Goal: Task Accomplishment & Management: Complete application form

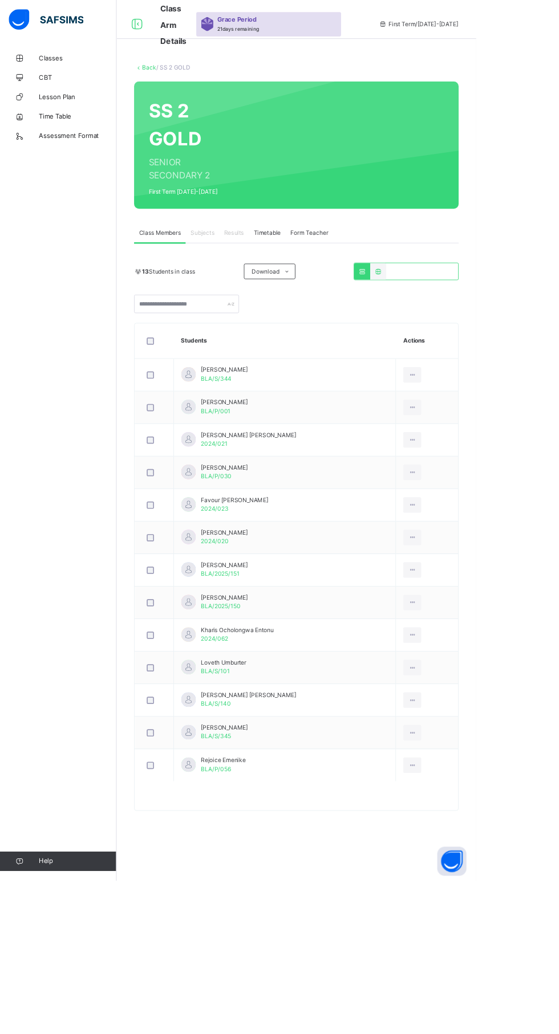
click at [78, 72] on span "Classes" at bounding box center [91, 68] width 91 height 11
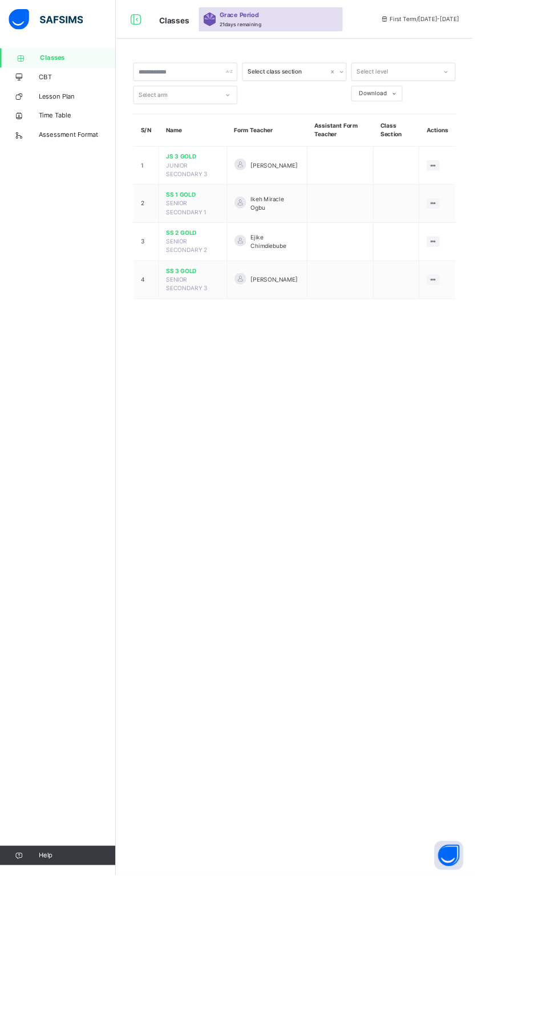
click at [516, 330] on div at bounding box center [511, 330] width 15 height 13
click at [0, 0] on li "View Class" at bounding box center [0, 0] width 0 height 0
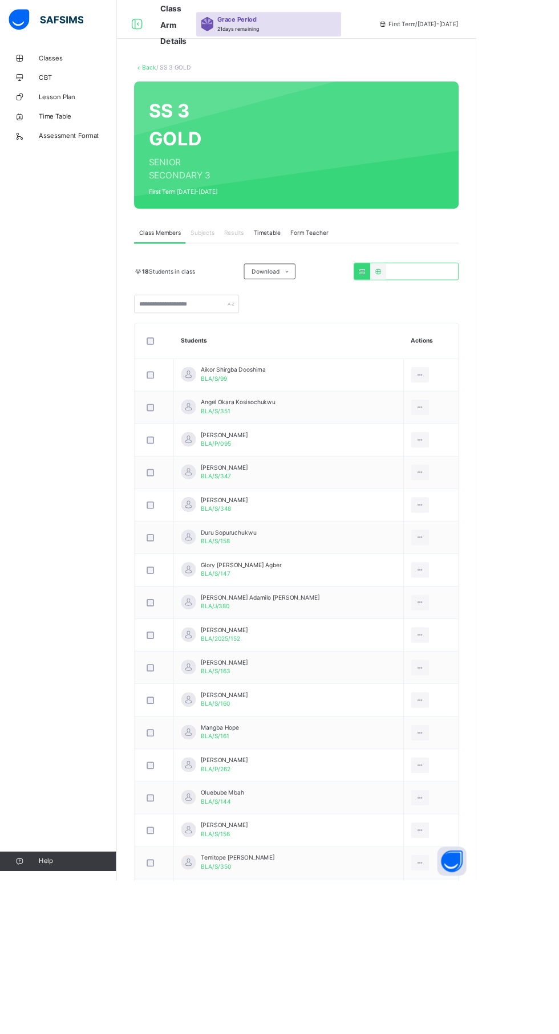
click at [246, 274] on span "Subjects" at bounding box center [238, 274] width 28 height 10
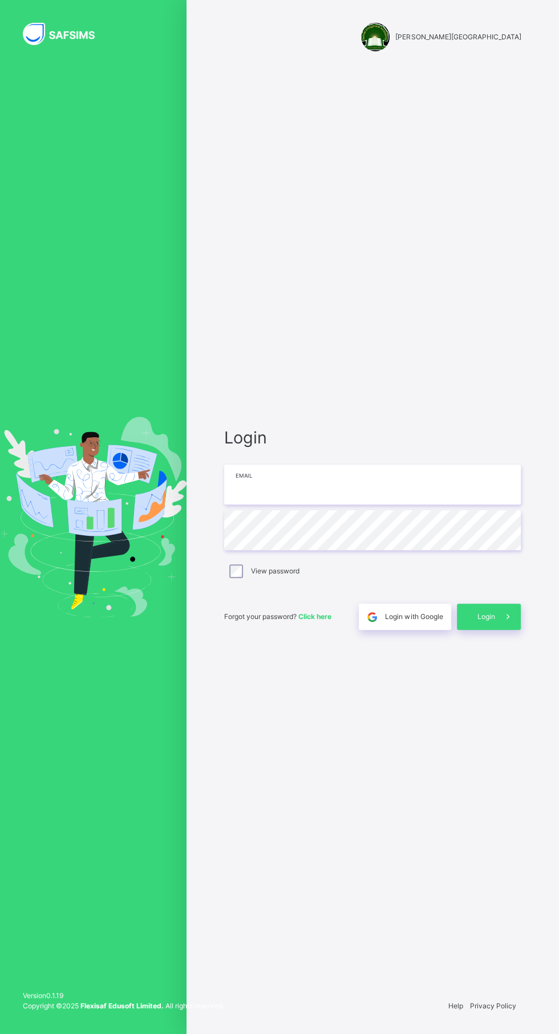
click at [342, 505] on input "email" at bounding box center [372, 485] width 297 height 40
type input "**********"
click at [507, 624] on icon at bounding box center [508, 617] width 12 height 13
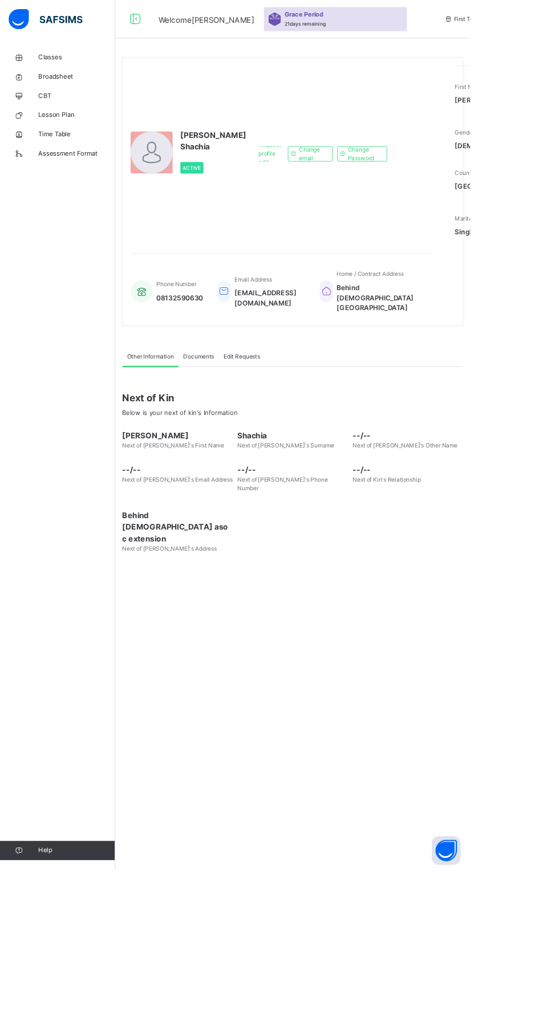
click at [39, 72] on icon at bounding box center [23, 68] width 46 height 9
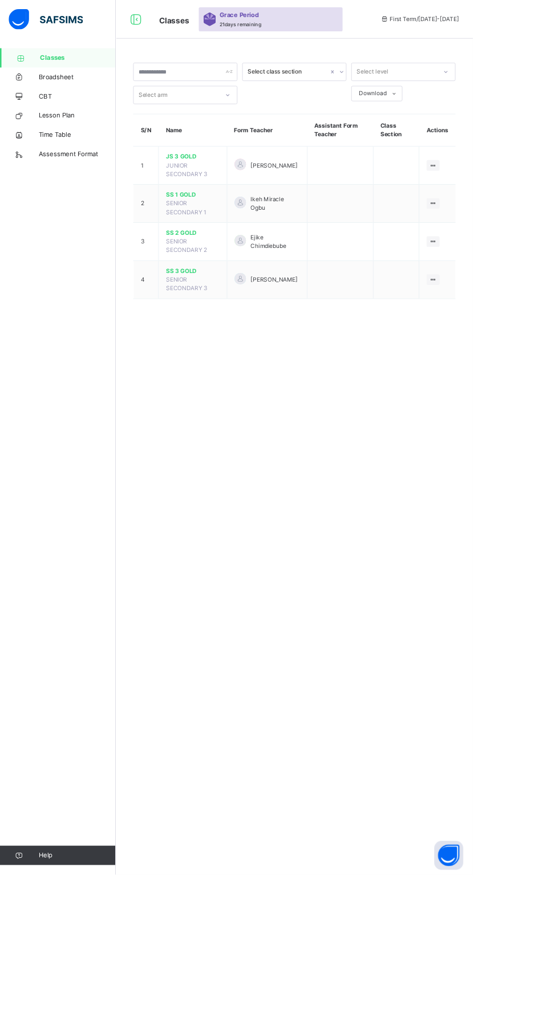
click at [519, 330] on div at bounding box center [511, 330] width 15 height 13
click at [0, 0] on li "View Class" at bounding box center [0, 0] width 0 height 0
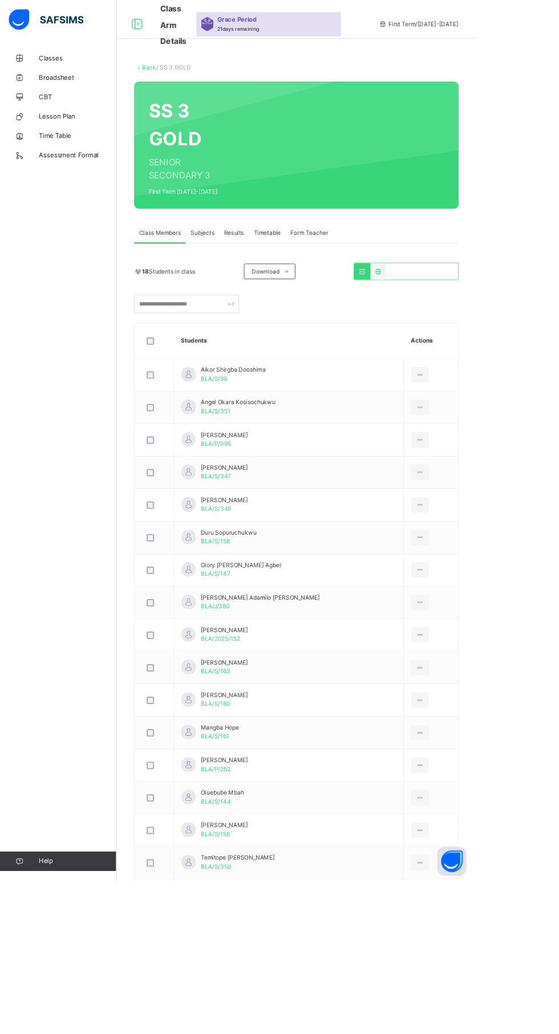
click at [267, 266] on div "Results" at bounding box center [274, 273] width 35 height 23
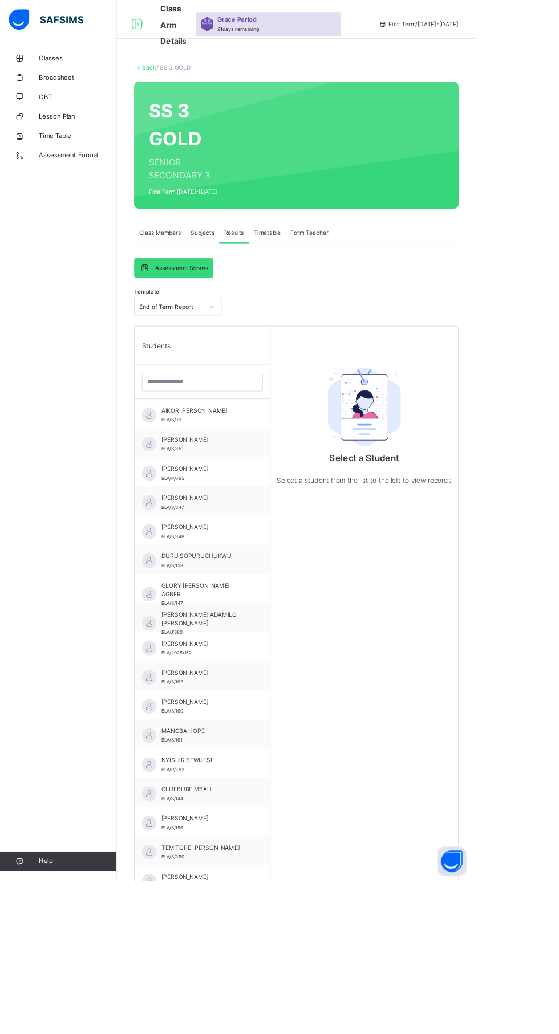
click at [242, 274] on span "Subjects" at bounding box center [238, 274] width 28 height 10
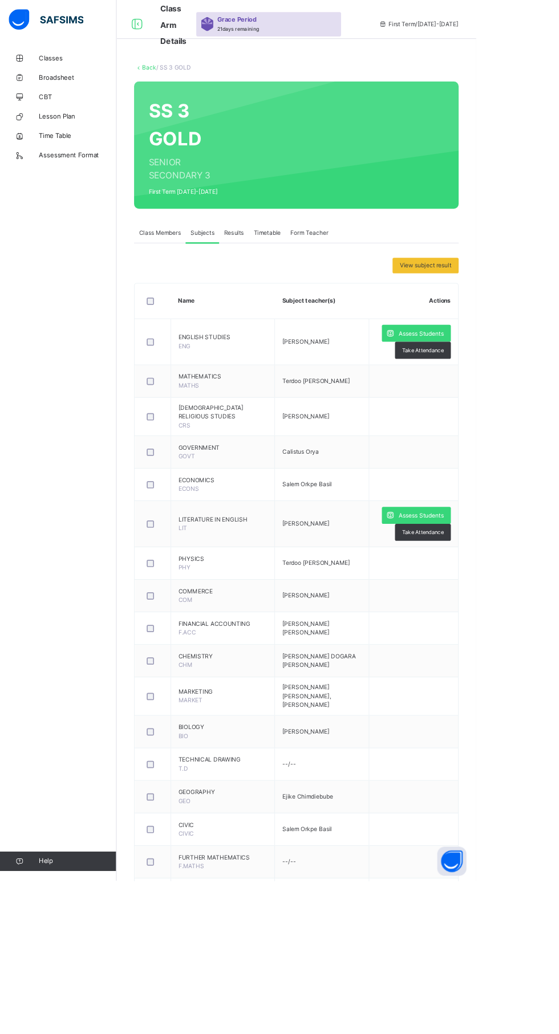
click at [492, 392] on span "Assess Students" at bounding box center [494, 392] width 52 height 10
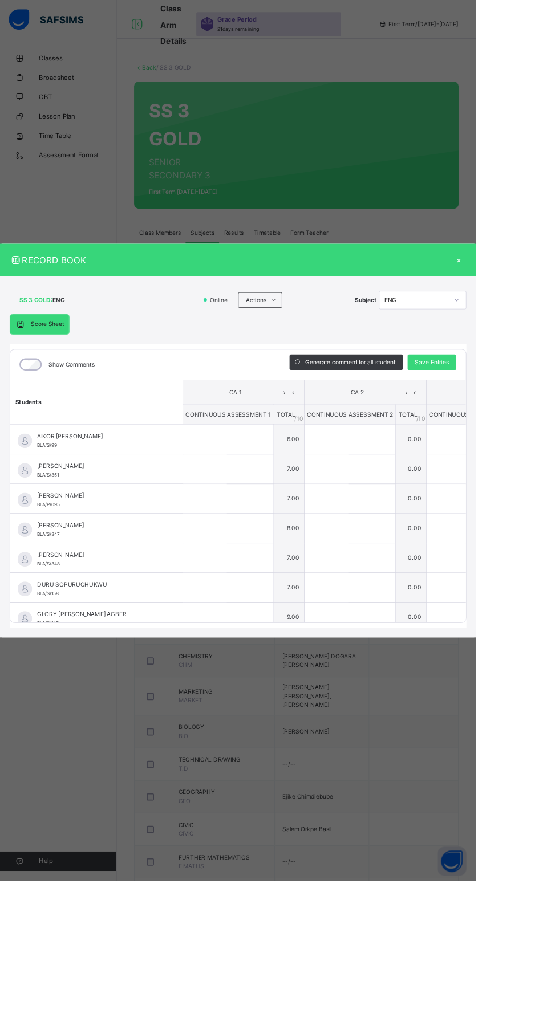
type input "*"
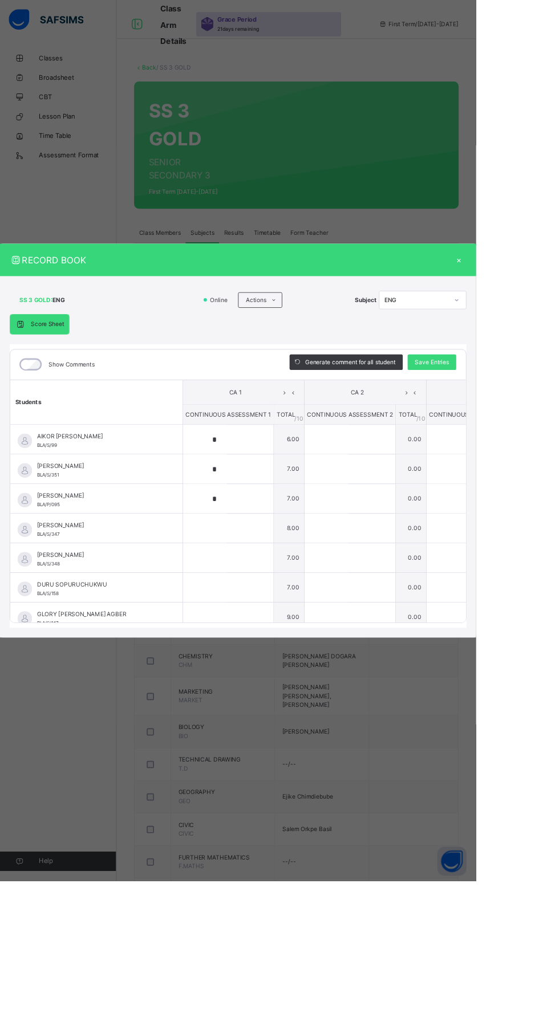
type input "*"
type input "**"
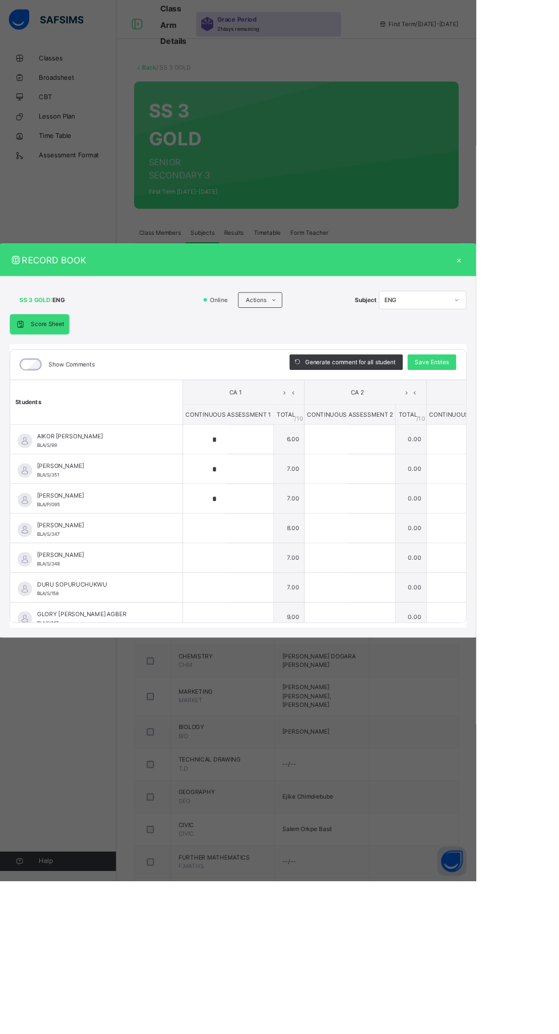
type input "*"
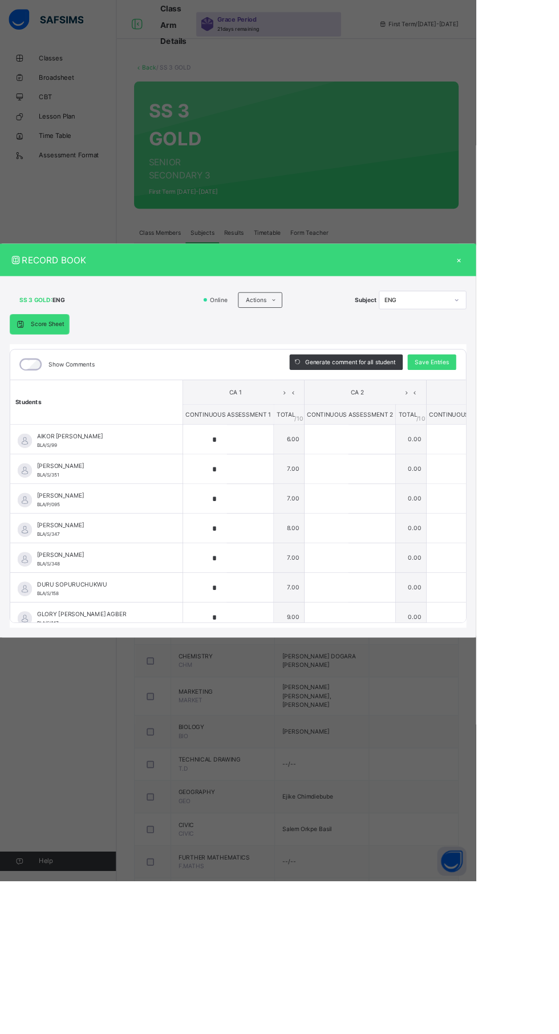
type input "*"
click at [314, 533] on div "*" at bounding box center [268, 516] width 106 height 34
click at [263, 533] on input "*" at bounding box center [240, 516] width 51 height 34
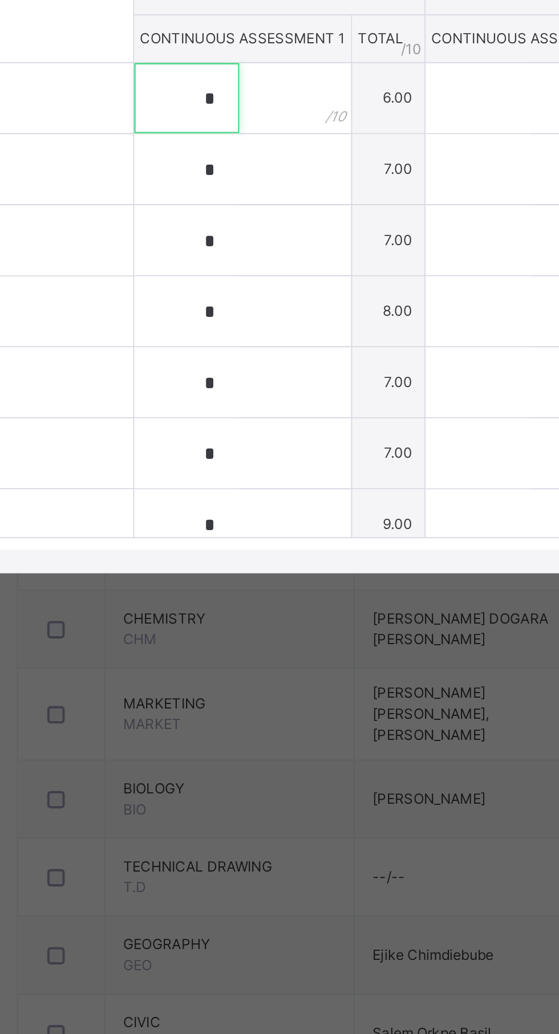
click at [266, 533] on input "*" at bounding box center [240, 516] width 51 height 34
type input "*"
click at [290, 568] on div "*" at bounding box center [268, 551] width 106 height 34
click at [266, 568] on input "*" at bounding box center [240, 551] width 51 height 34
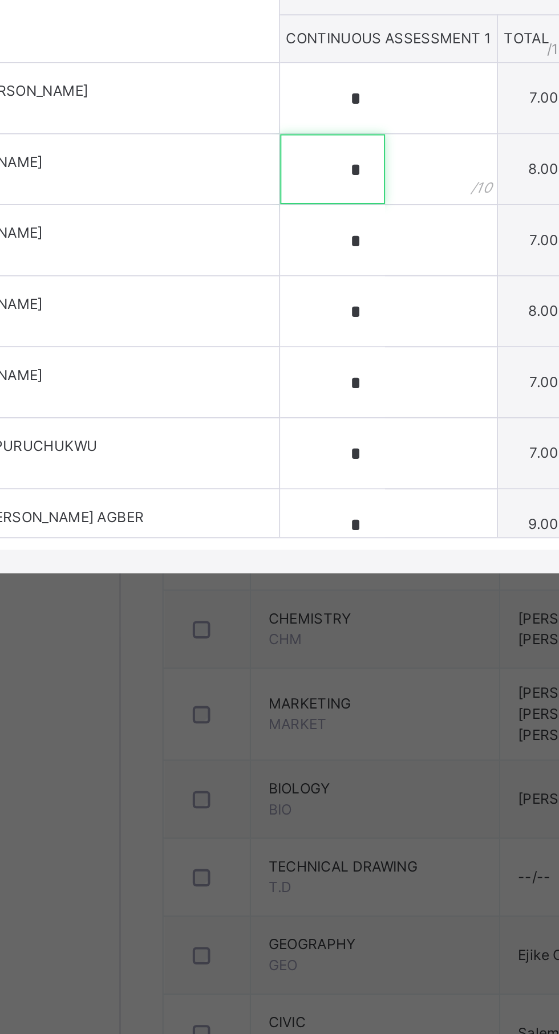
type input "*"
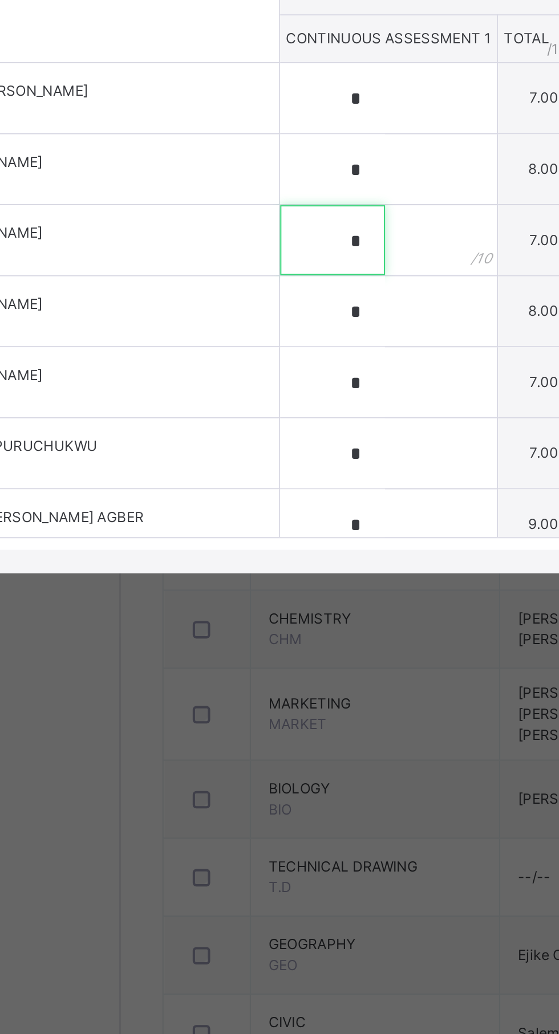
click at [266, 603] on input "*" at bounding box center [240, 586] width 51 height 34
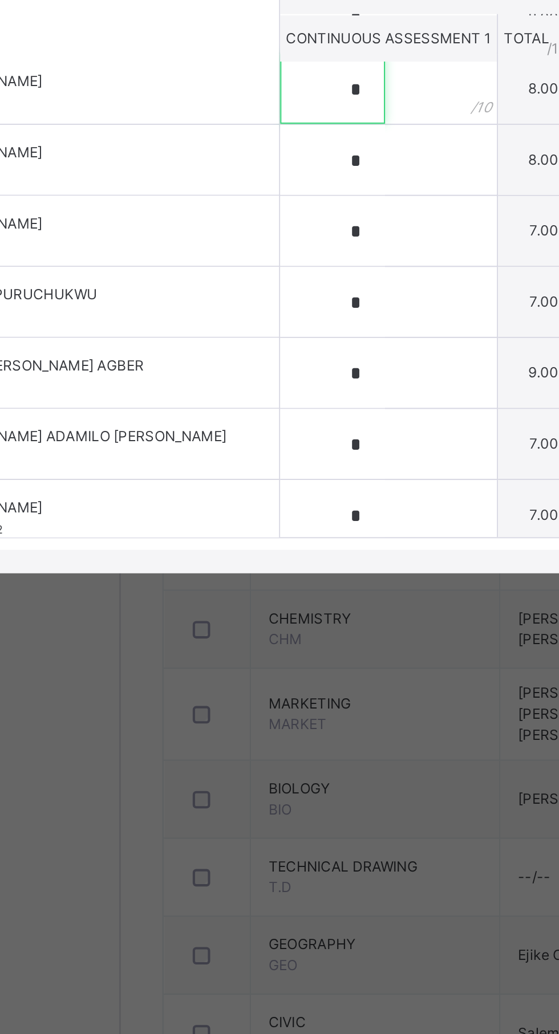
scroll to position [72, 0]
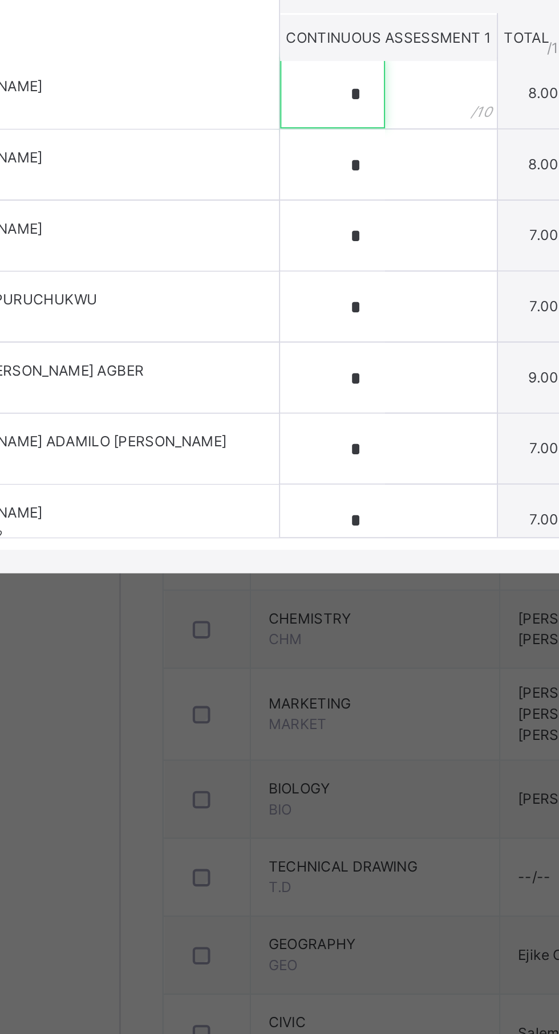
type input "*"
click at [266, 566] on input "*" at bounding box center [240, 548] width 51 height 34
type input "*"
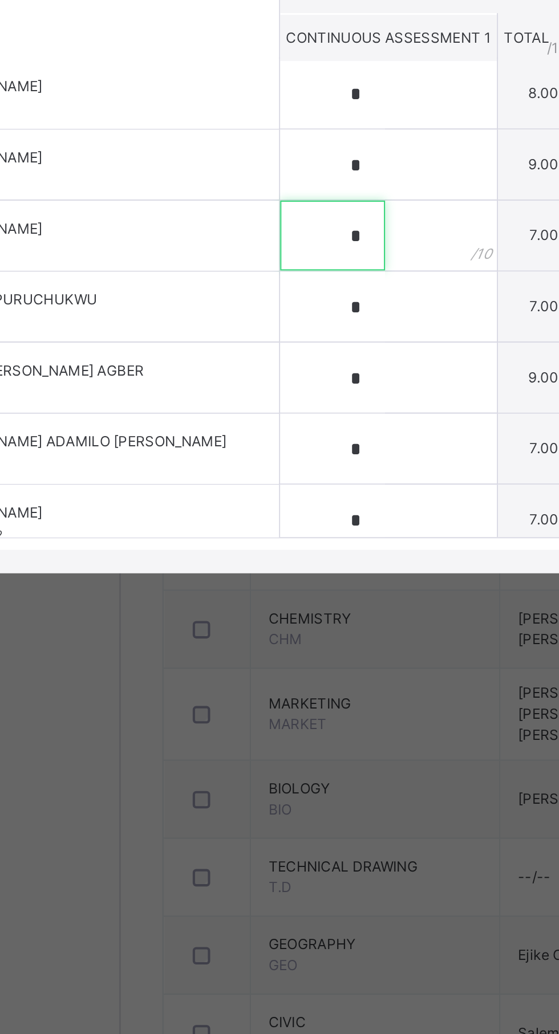
click at [266, 600] on input "*" at bounding box center [240, 583] width 51 height 34
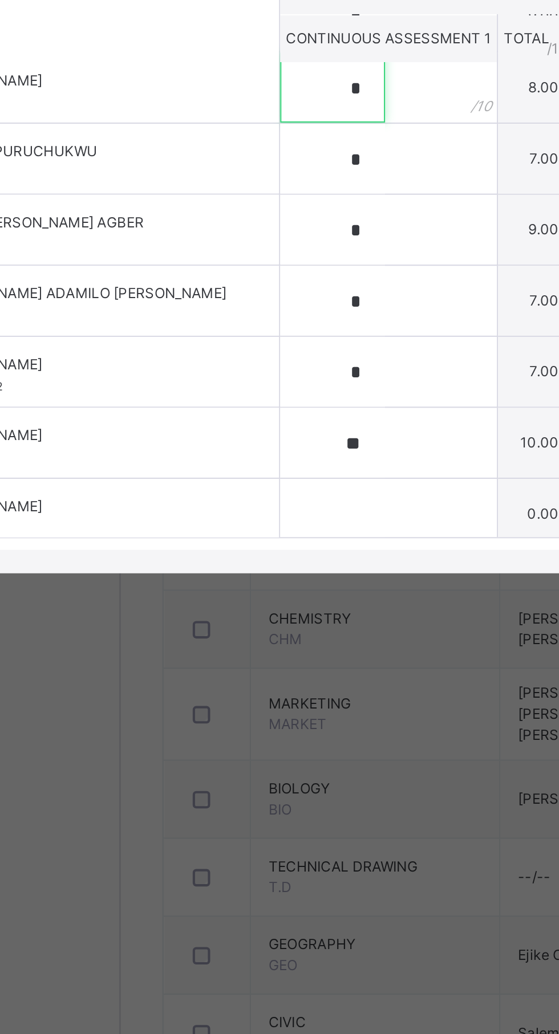
scroll to position [148, 0]
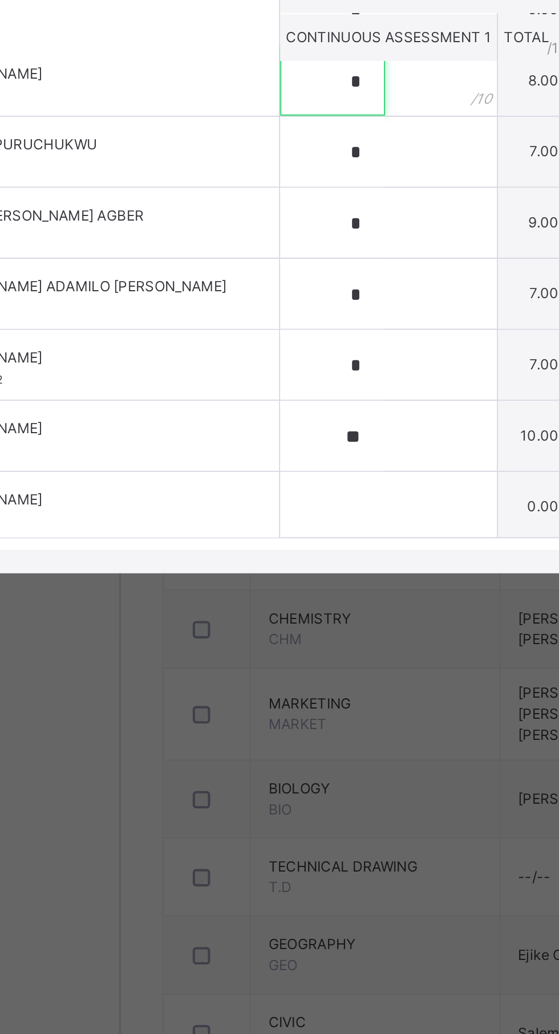
type input "*"
click at [266, 559] on input "*" at bounding box center [240, 542] width 51 height 34
type input "*"
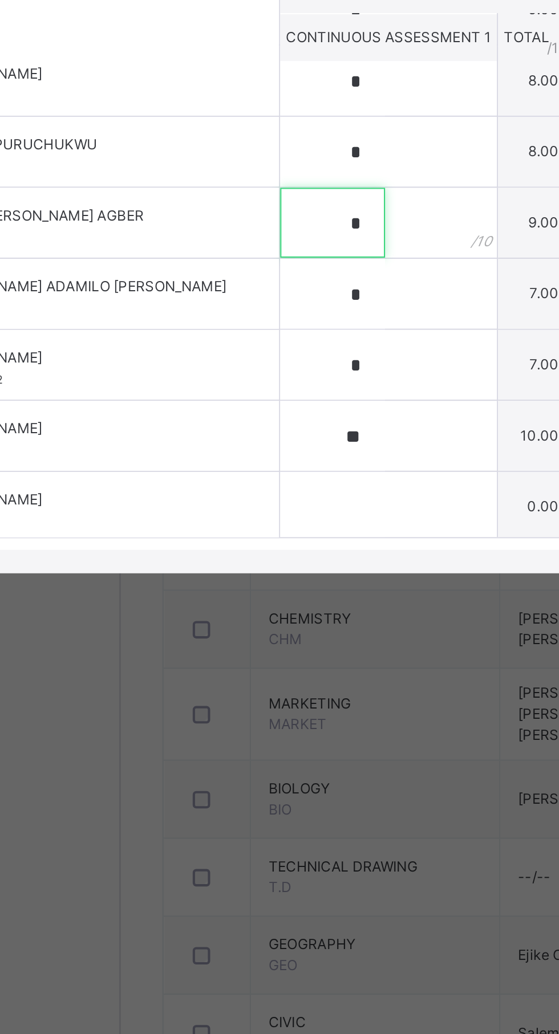
click at [266, 594] on input "*" at bounding box center [240, 577] width 51 height 34
type input "*"
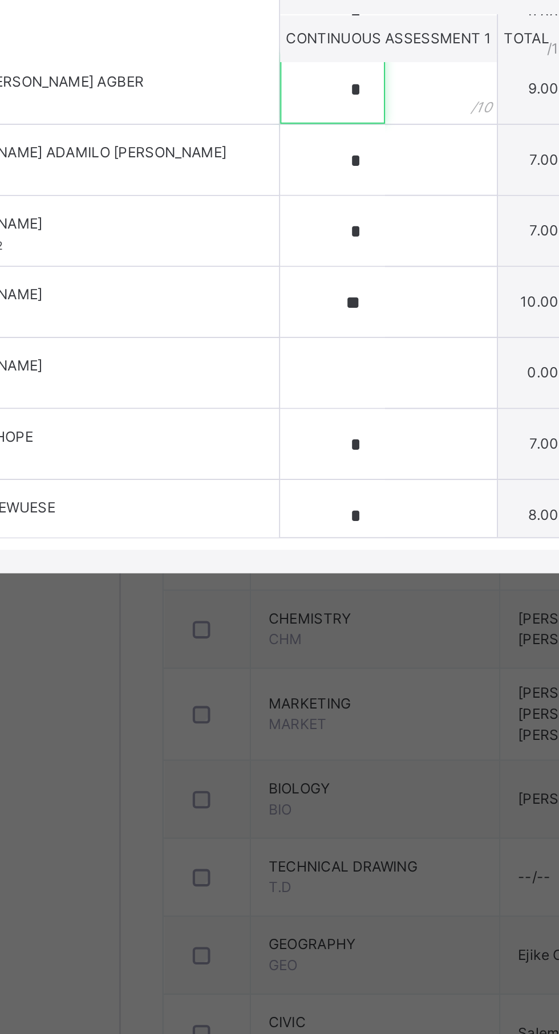
scroll to position [214, 0]
click at [266, 563] on input "*" at bounding box center [240, 546] width 51 height 34
type input "*"
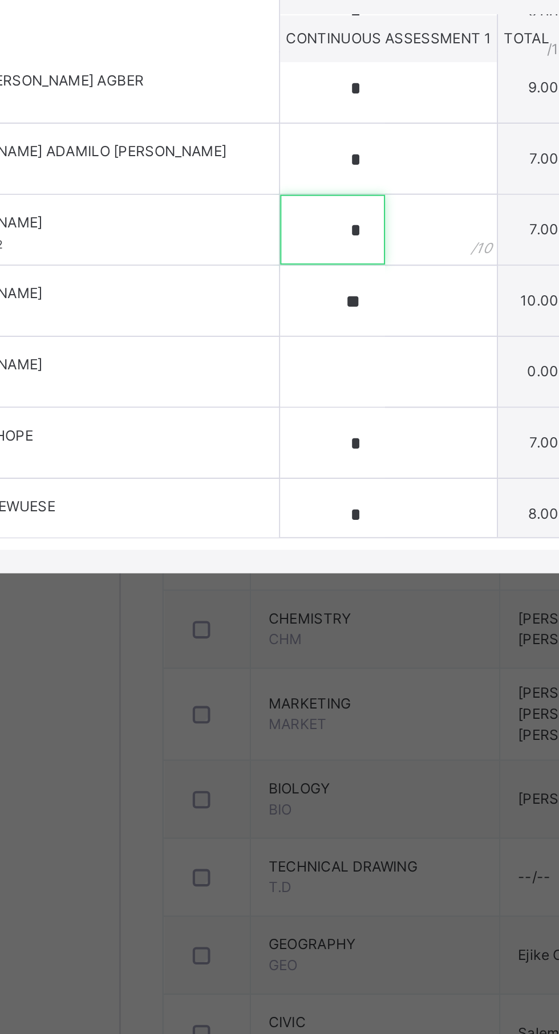
click at [266, 598] on input "*" at bounding box center [240, 580] width 51 height 34
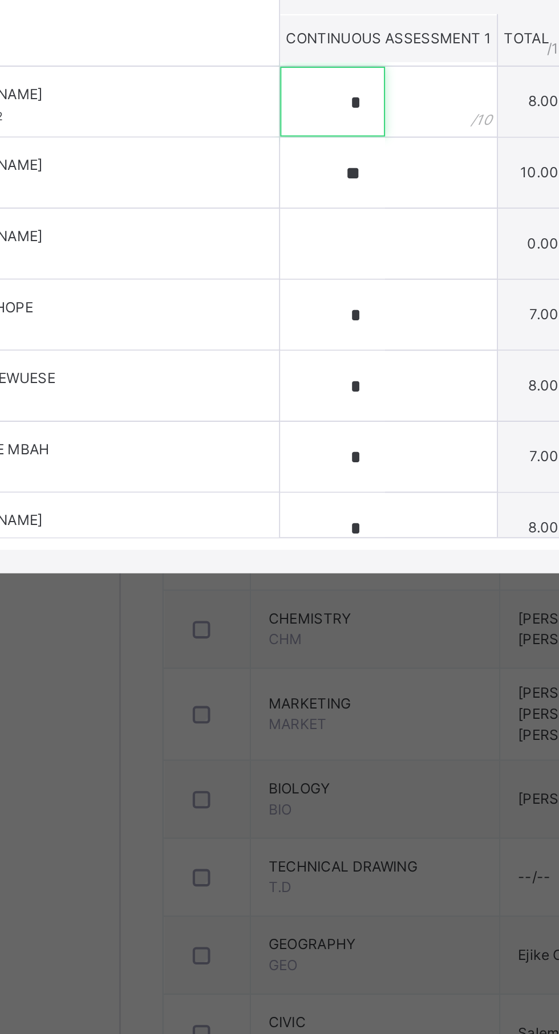
scroll to position [287, 0]
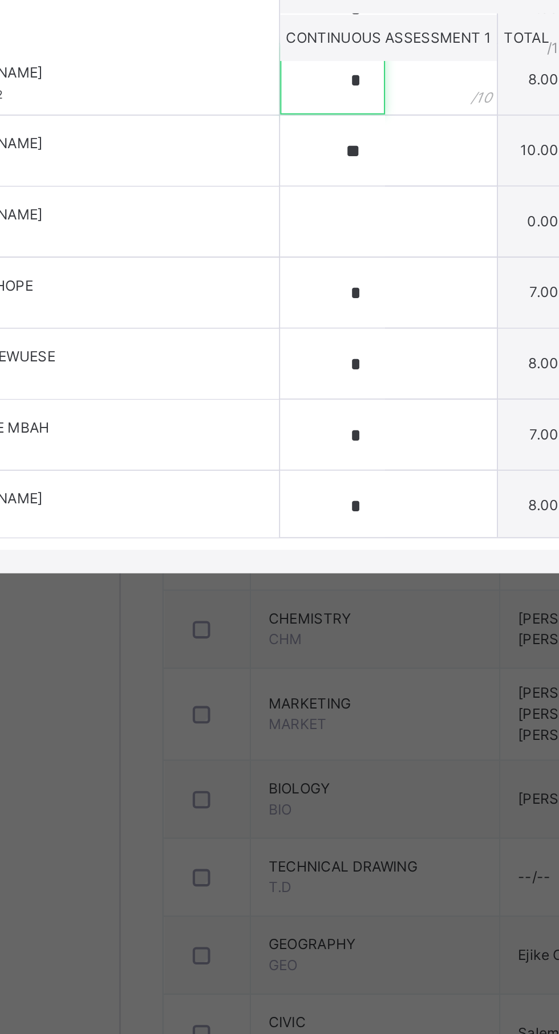
type input "*"
click at [266, 559] on input "**" at bounding box center [240, 542] width 51 height 34
type input "**"
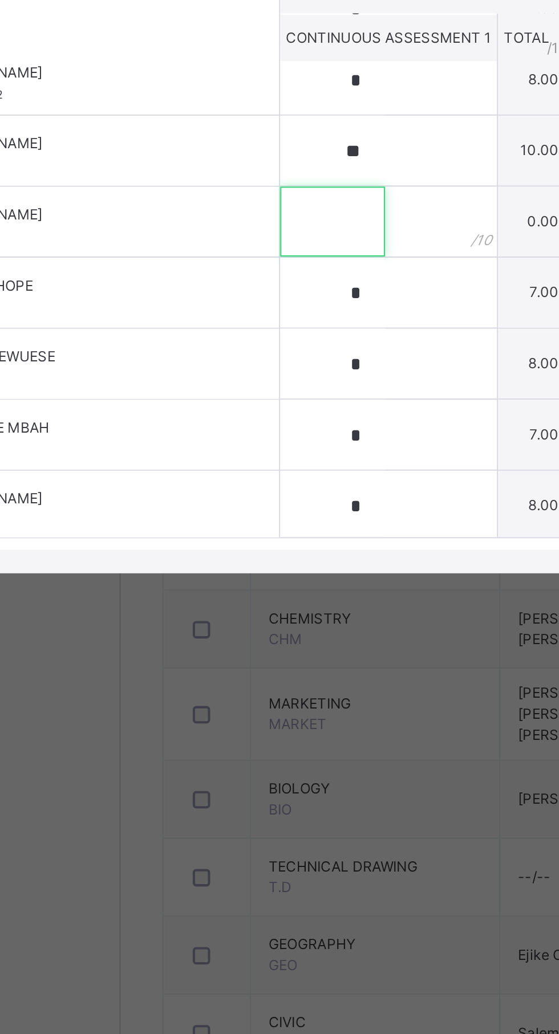
click at [266, 594] on input "text" at bounding box center [240, 576] width 51 height 34
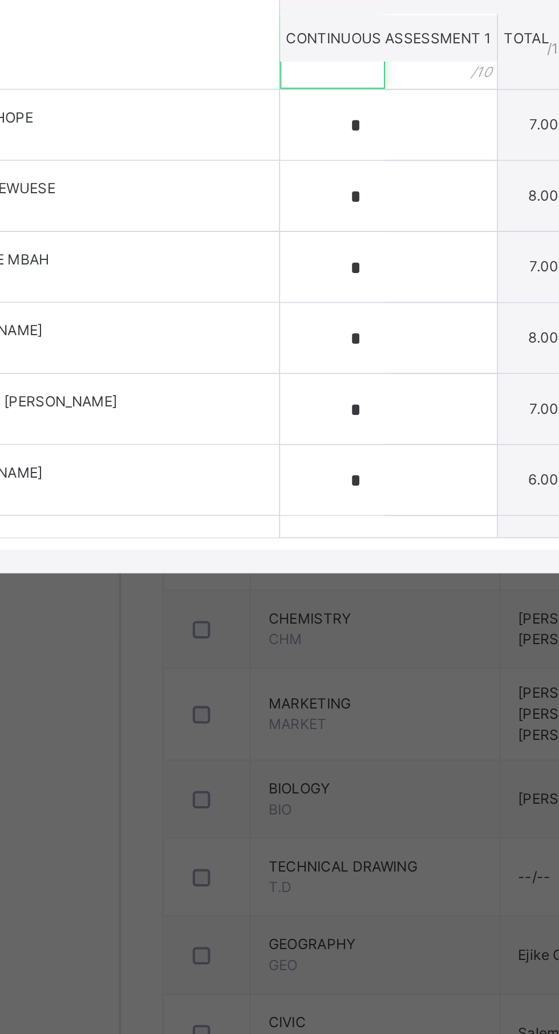
scroll to position [370, 0]
click at [266, 546] on input "*" at bounding box center [240, 529] width 51 height 34
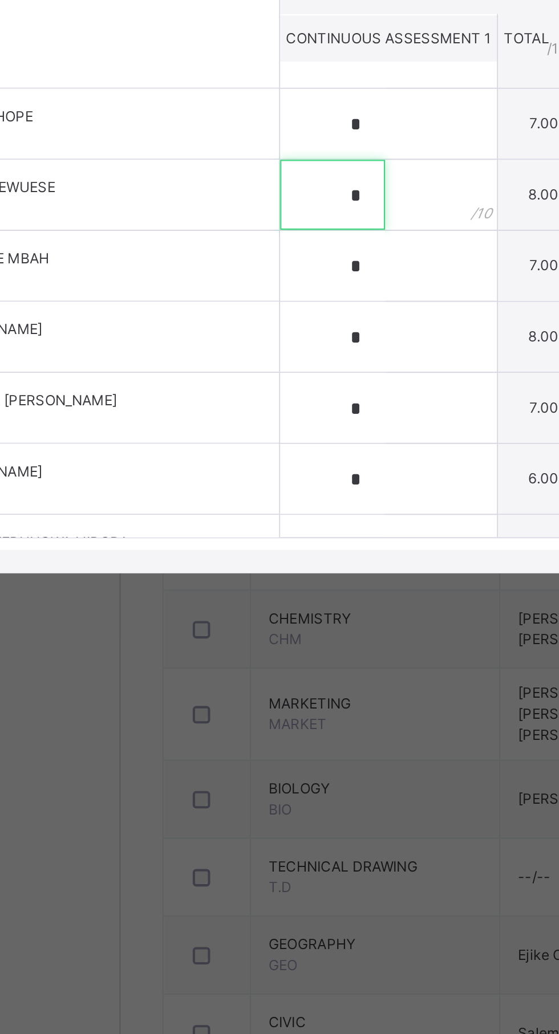
click at [266, 581] on input "*" at bounding box center [240, 563] width 51 height 34
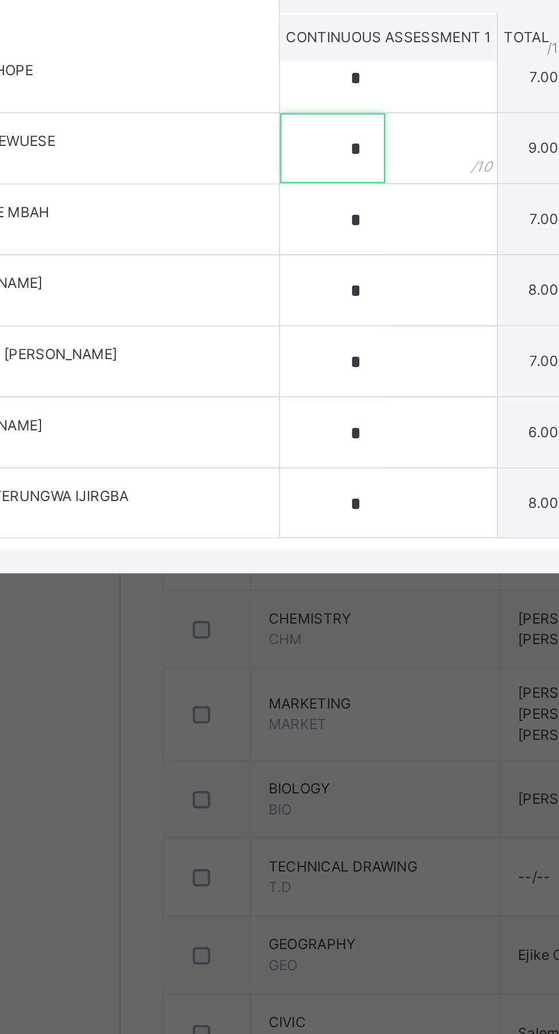
type input "*"
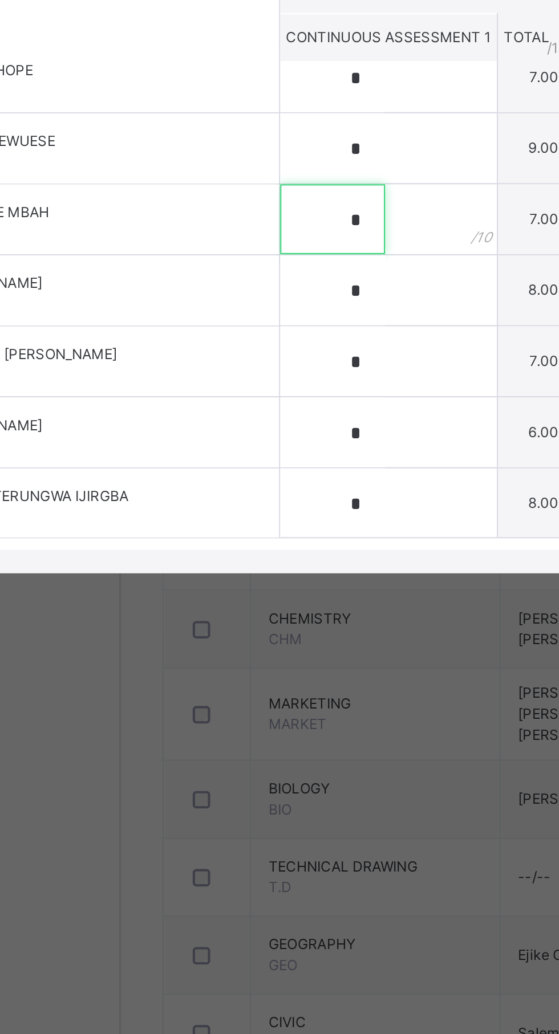
click at [266, 592] on input "*" at bounding box center [240, 575] width 51 height 34
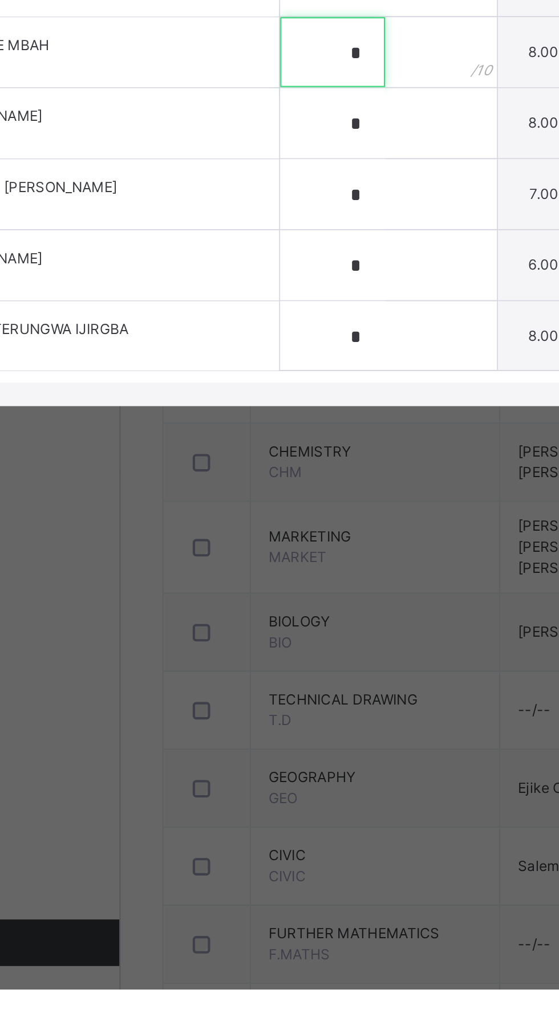
type input "*"
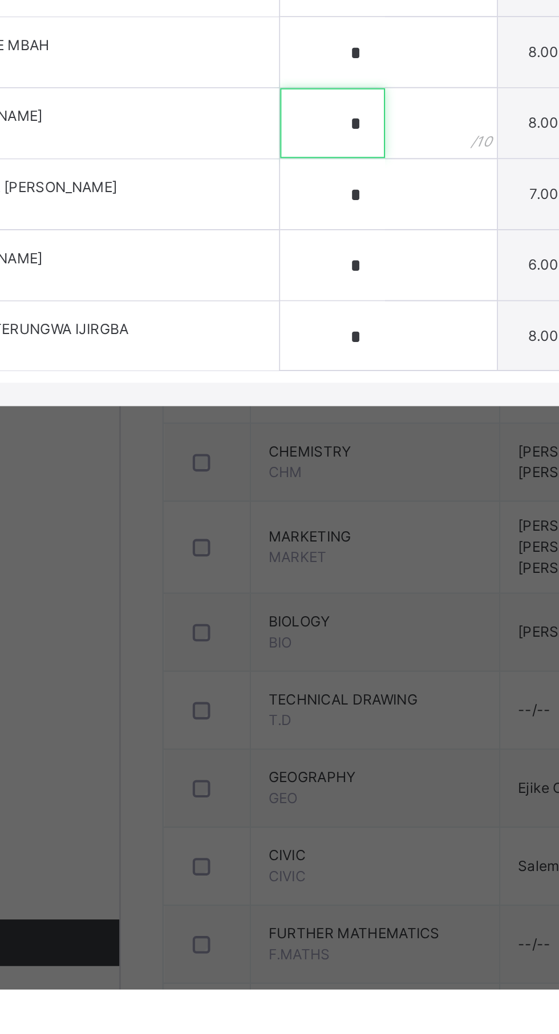
click at [266, 627] on input "*" at bounding box center [240, 610] width 51 height 34
type input "*"
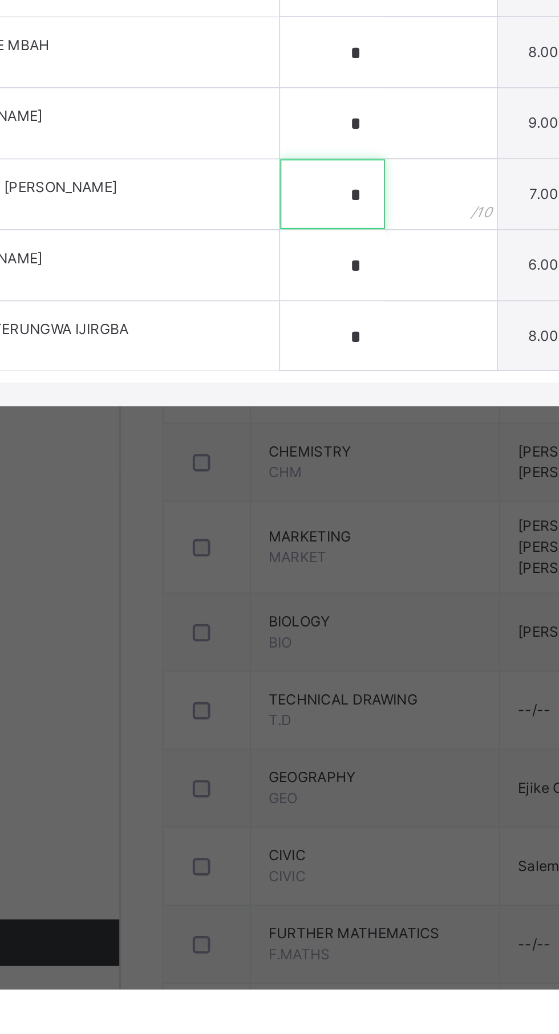
click at [266, 662] on input "*" at bounding box center [240, 645] width 51 height 34
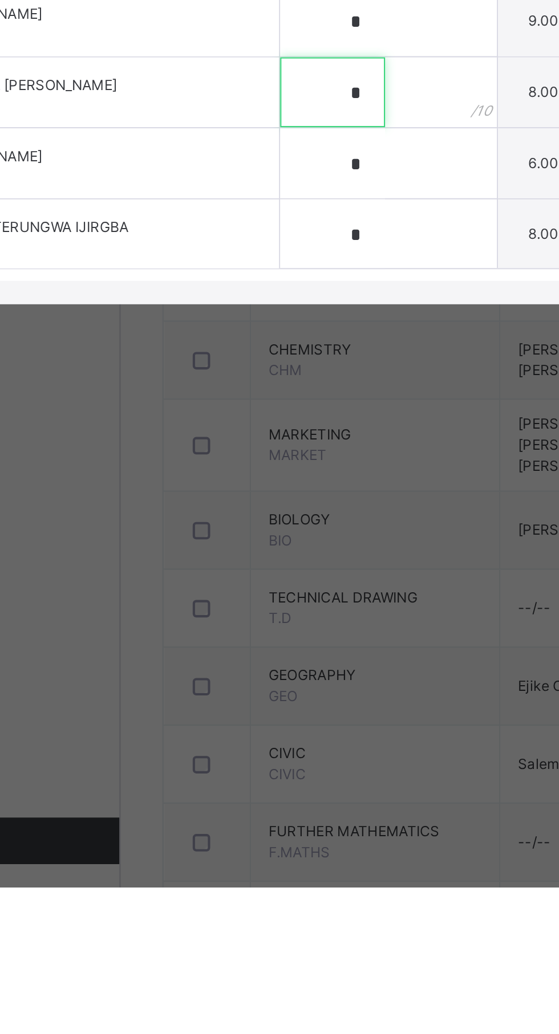
type input "*"
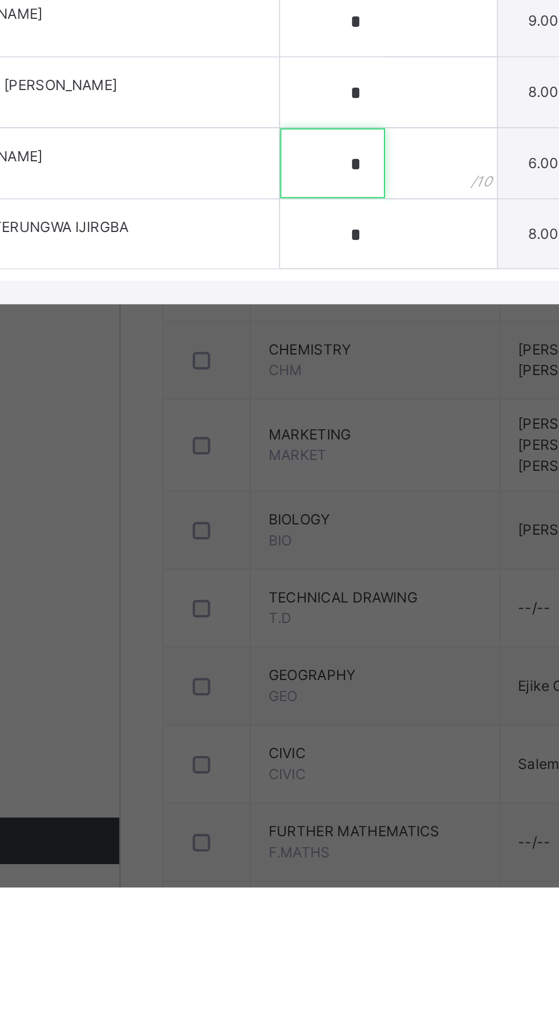
click at [266, 697] on input "*" at bounding box center [240, 680] width 51 height 34
type input "*"
click at [266, 732] on input "*" at bounding box center [240, 714] width 51 height 34
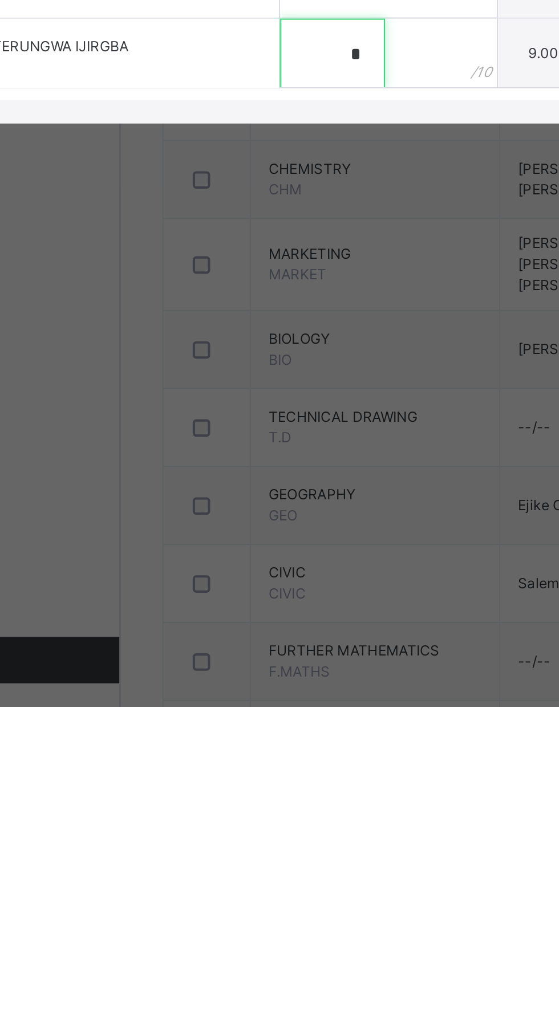
type input "*"
click at [539, 358] on icon at bounding box center [536, 352] width 7 height 11
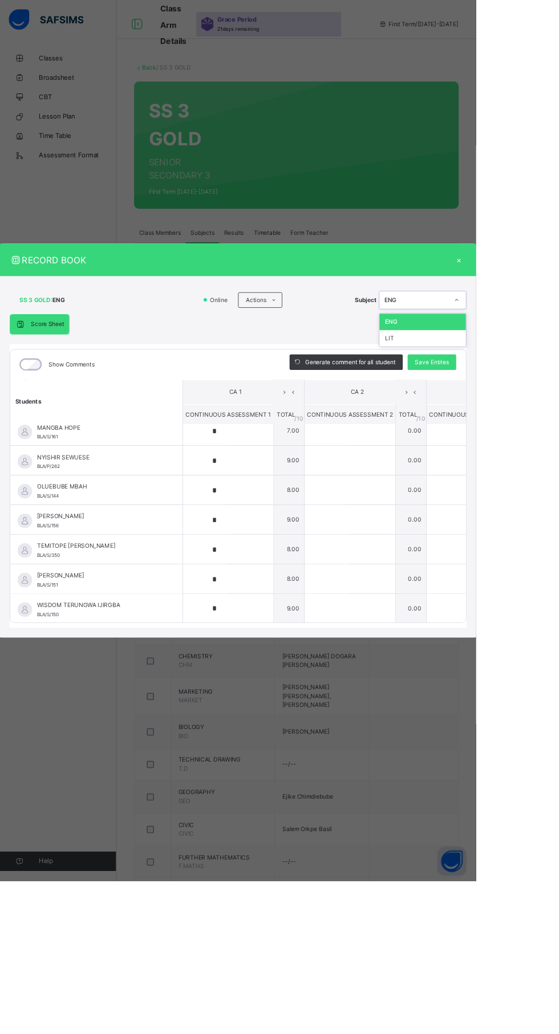
click at [527, 431] on span "Save Entries" at bounding box center [507, 425] width 40 height 10
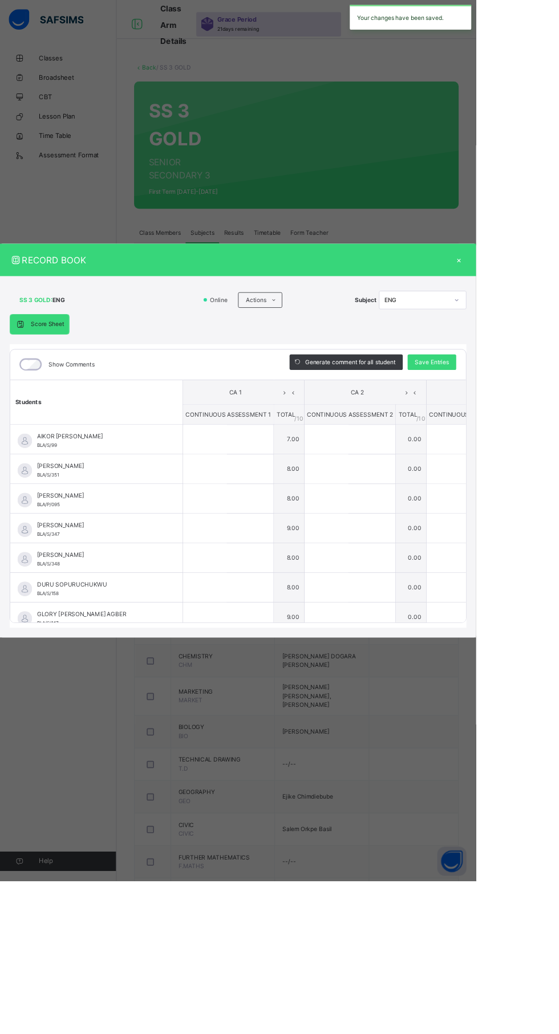
type input "*"
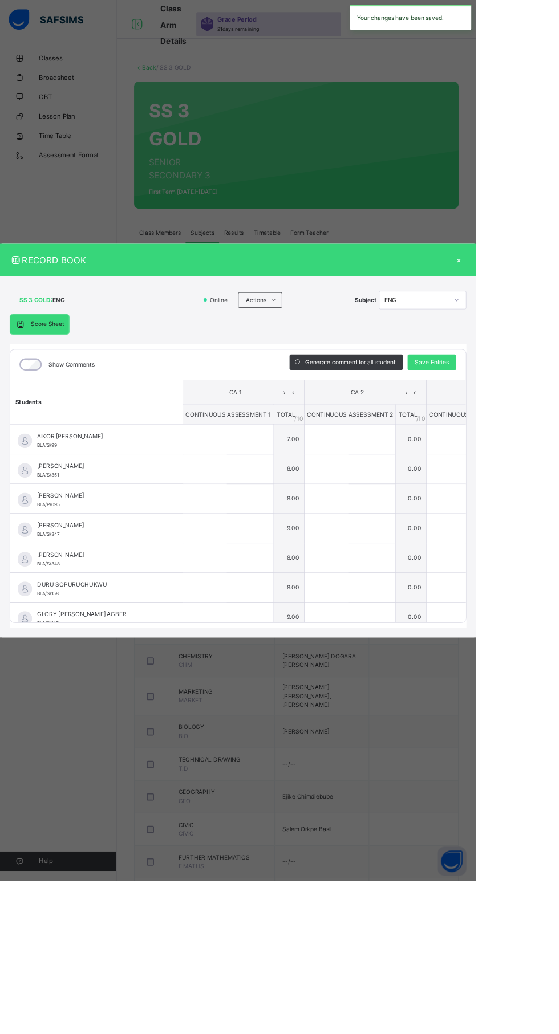
type input "*"
type input "**"
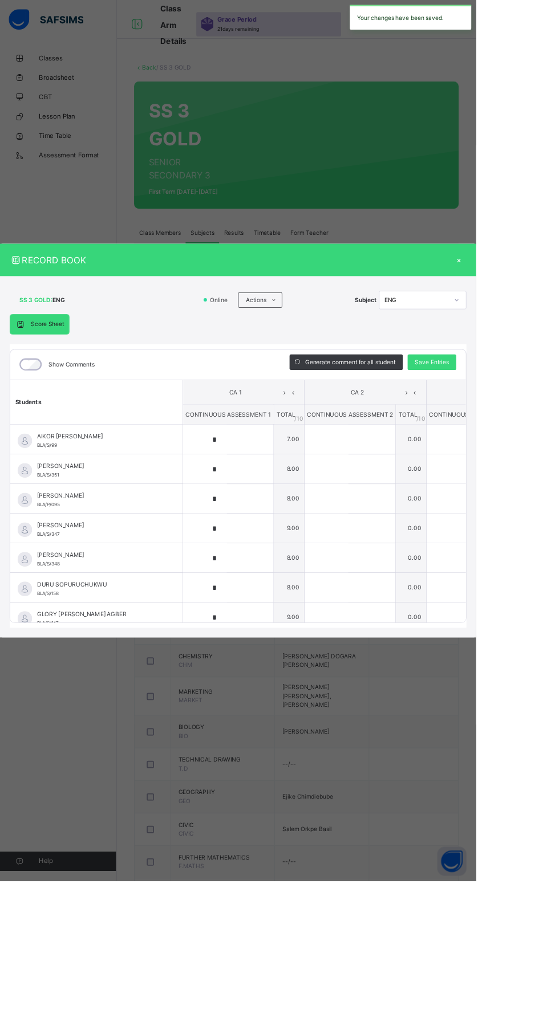
type input "*"
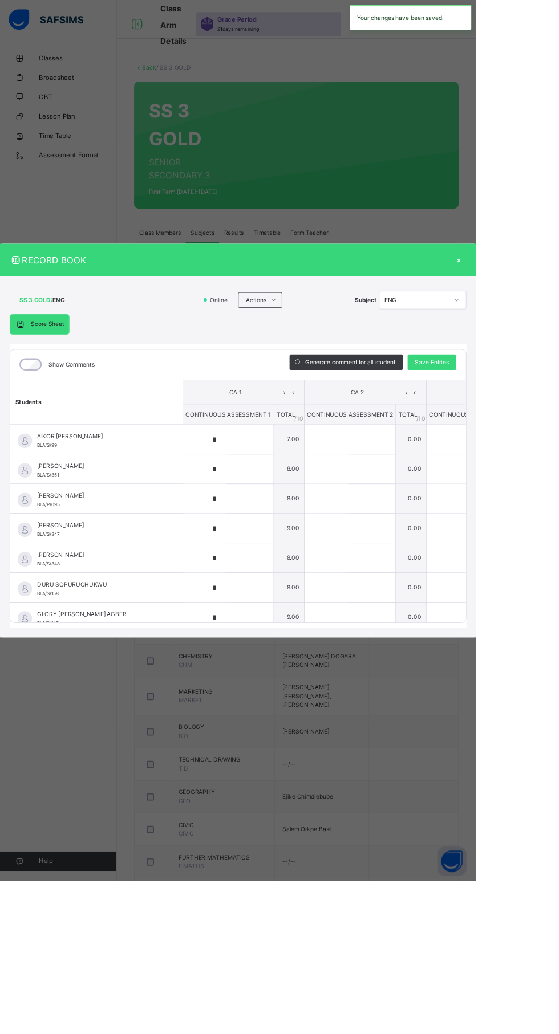
type input "*"
click at [547, 313] on div "×" at bounding box center [538, 305] width 17 height 15
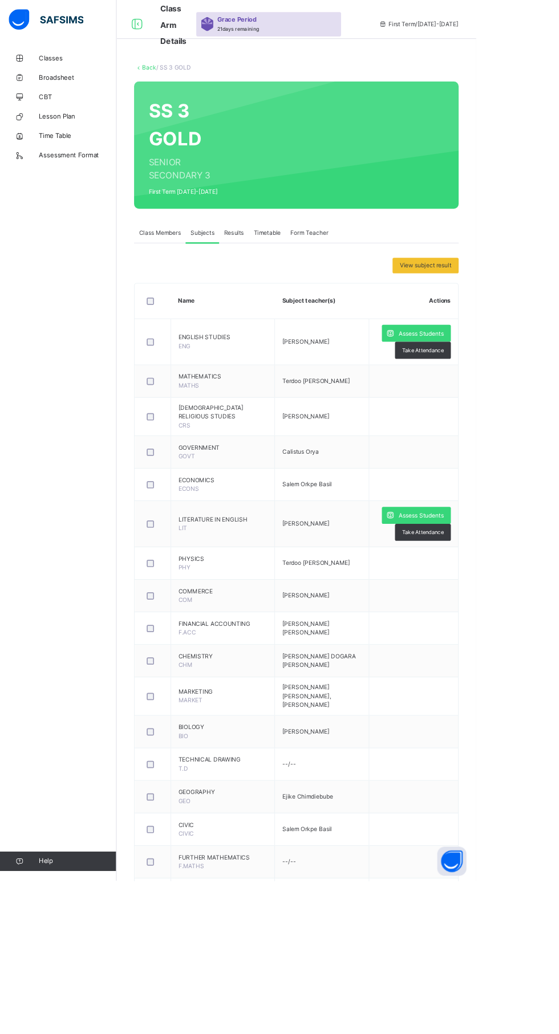
click at [511, 600] on span "Assess Students" at bounding box center [494, 605] width 52 height 10
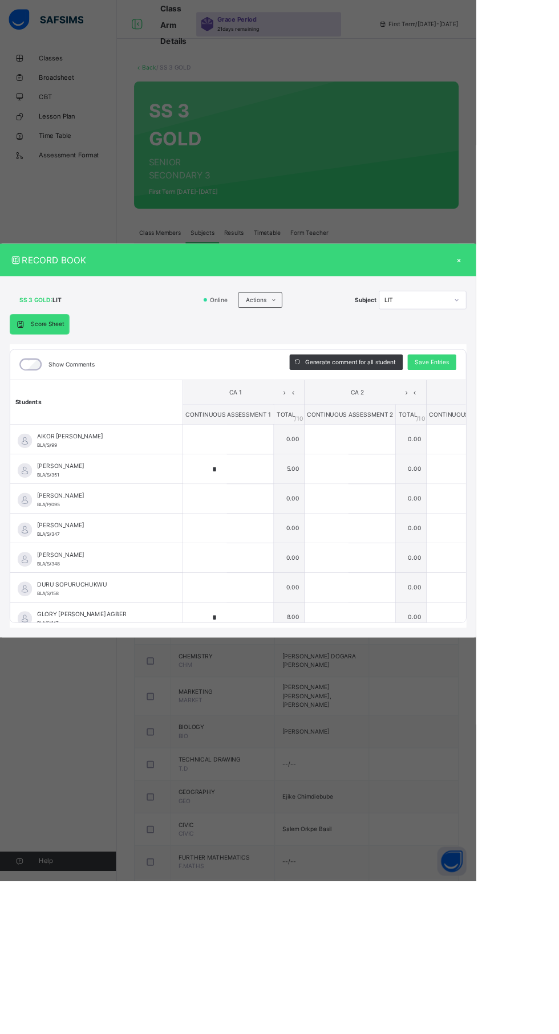
type input "*"
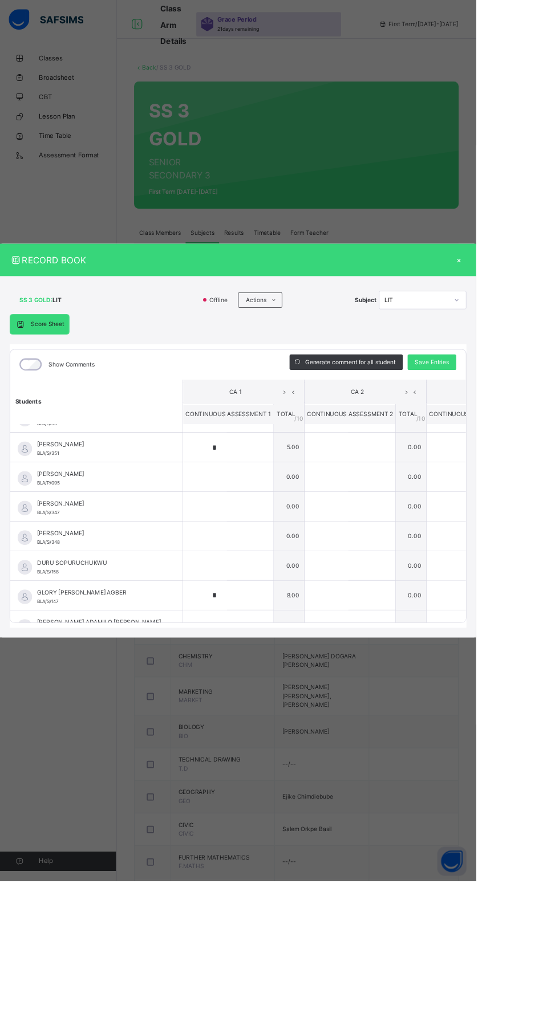
scroll to position [0, 0]
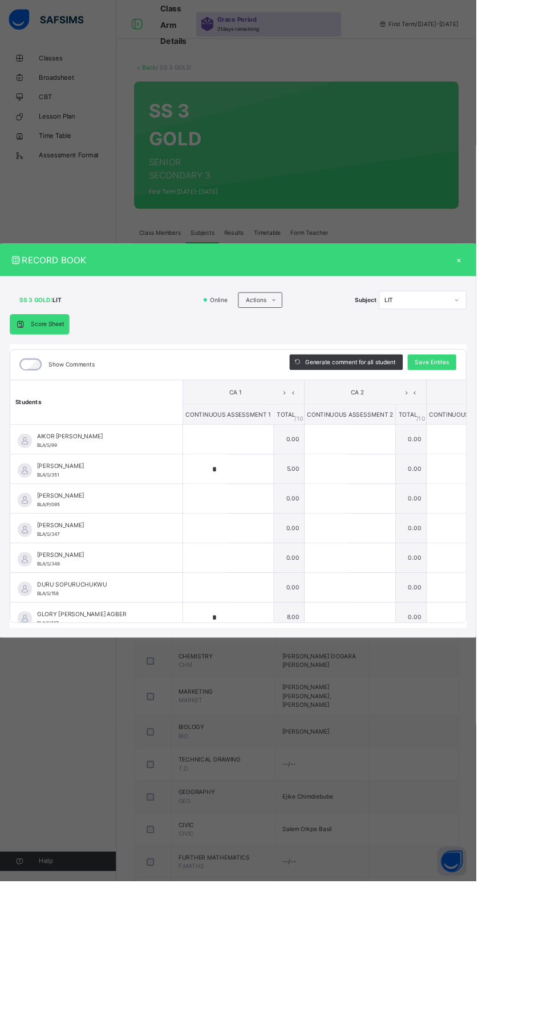
click at [302, 568] on div "*" at bounding box center [268, 551] width 106 height 34
click at [263, 568] on input "*" at bounding box center [240, 551] width 51 height 34
click at [266, 603] on input "text" at bounding box center [240, 586] width 51 height 34
click at [266, 568] on input "*" at bounding box center [240, 551] width 51 height 34
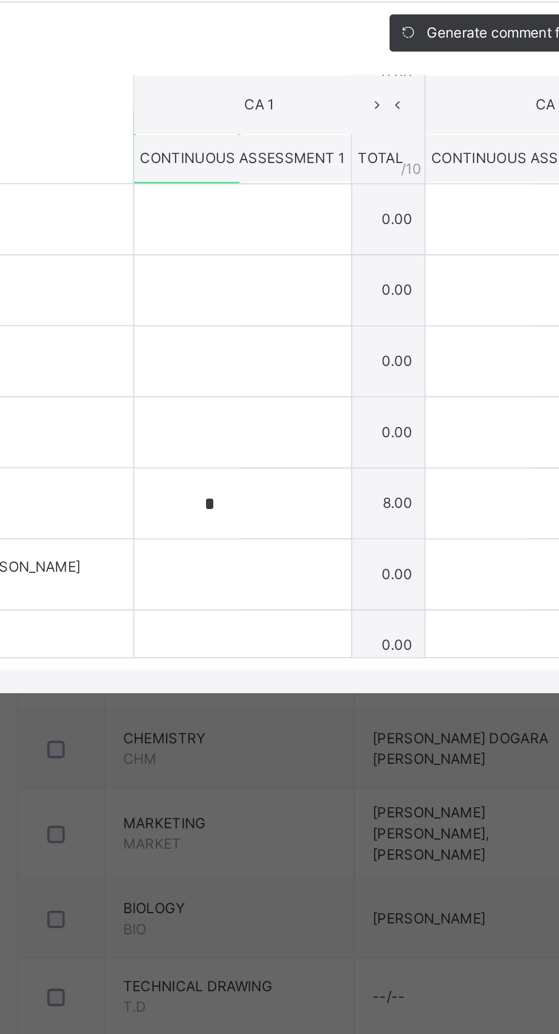
scroll to position [82, 0]
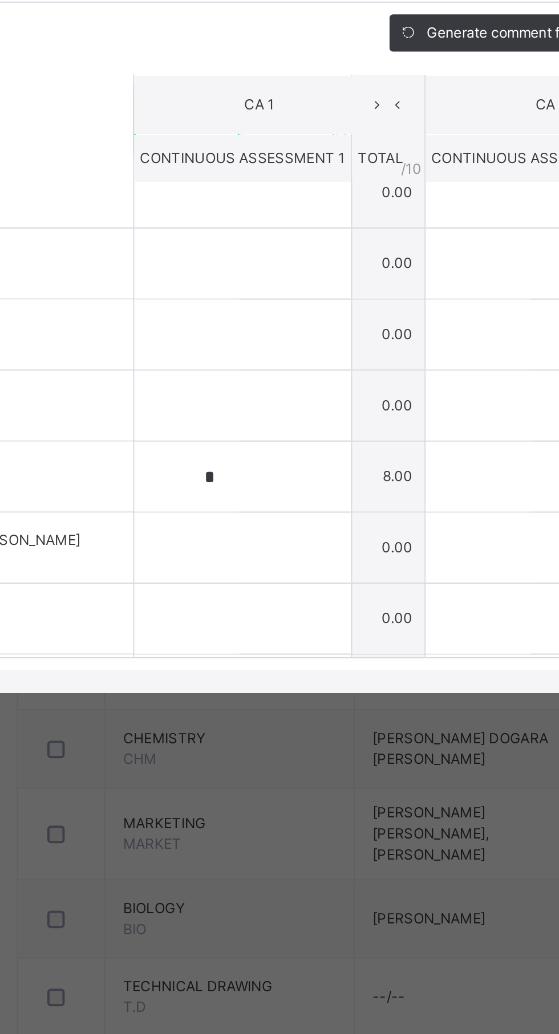
type input "*"
click at [266, 660] on input "*" at bounding box center [240, 643] width 51 height 34
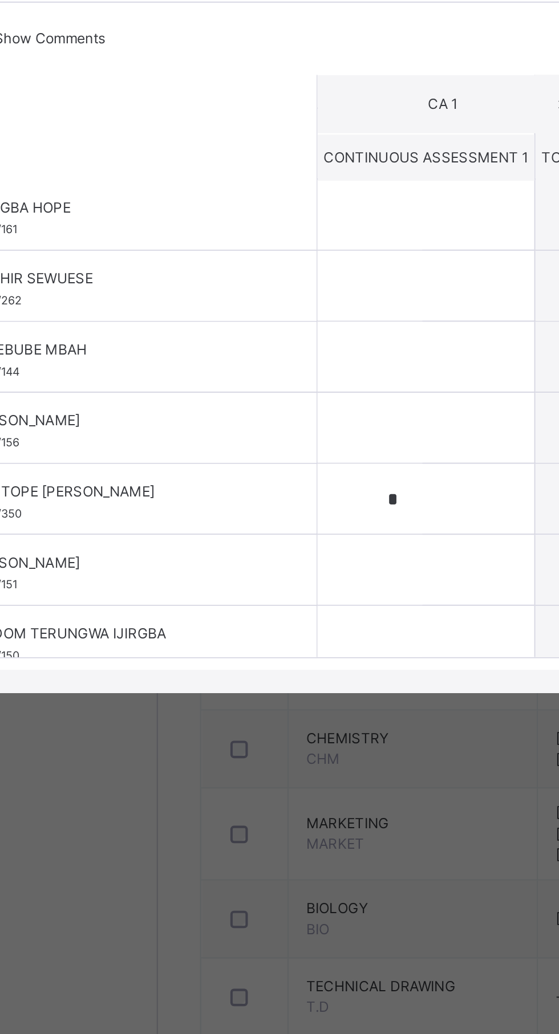
scroll to position [393, 0]
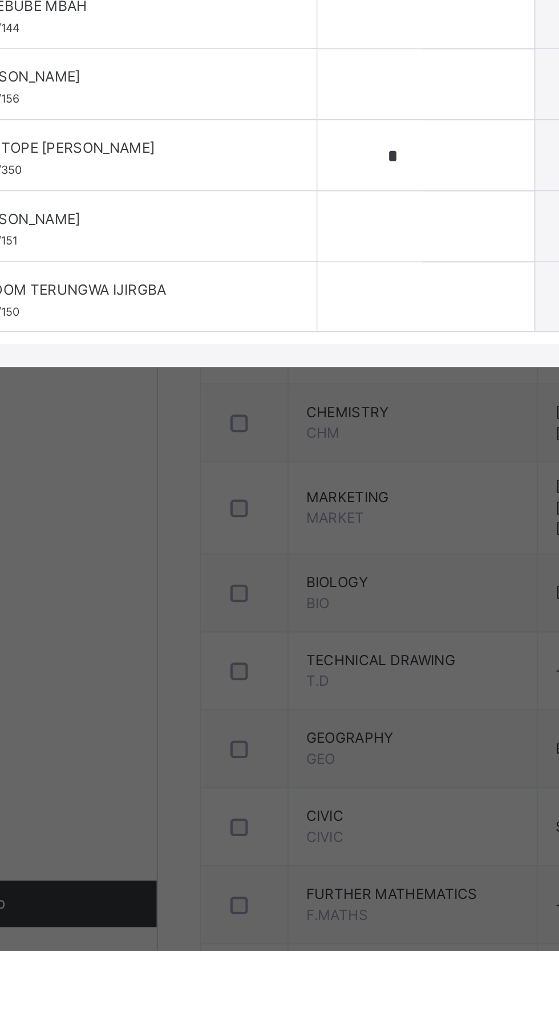
type input "*"
click at [266, 662] on input "*" at bounding box center [240, 645] width 51 height 34
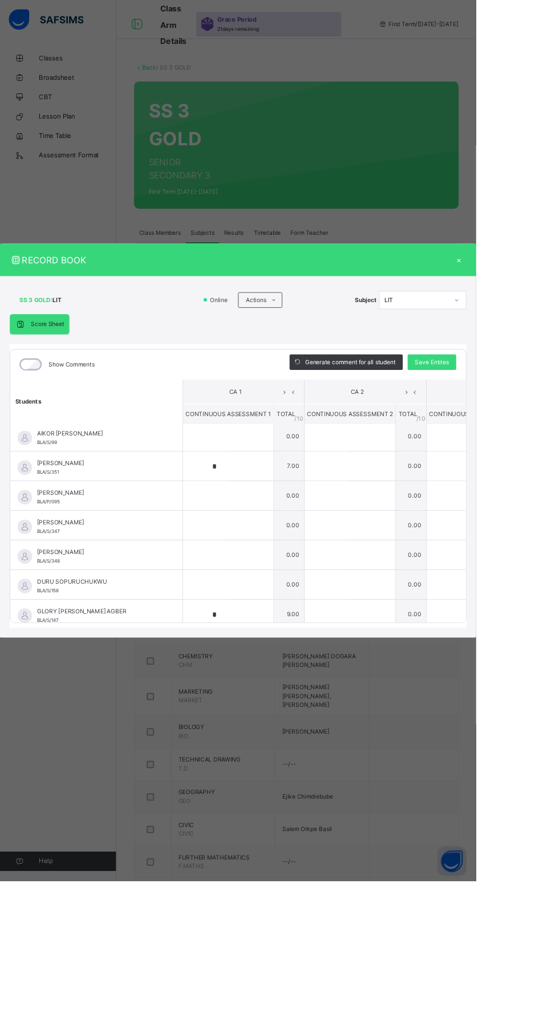
scroll to position [0, 14]
type input "*"
click at [535, 435] on div "Save Entries" at bounding box center [506, 425] width 57 height 18
type input "*"
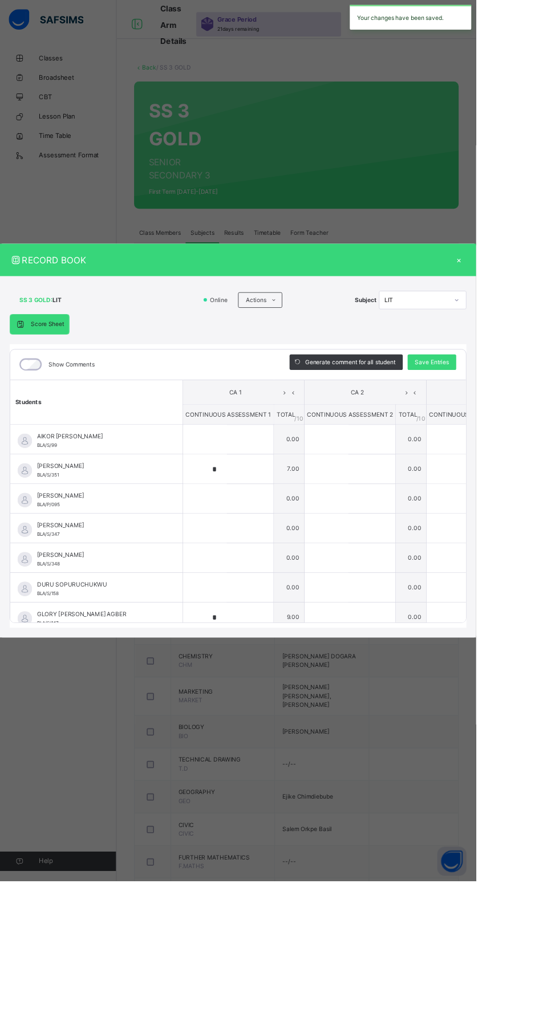
type input "*"
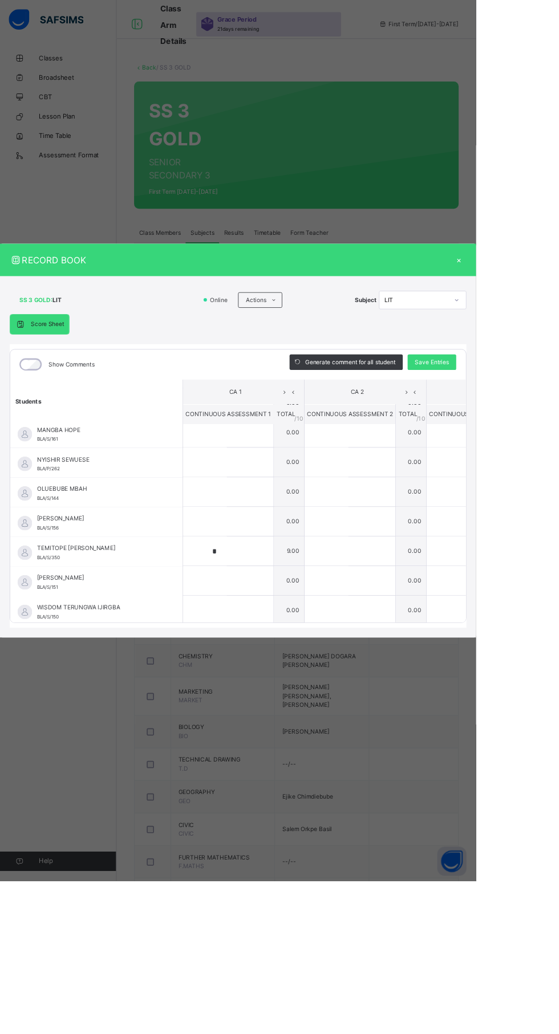
scroll to position [393, 0]
click at [547, 313] on div "×" at bounding box center [538, 305] width 17 height 15
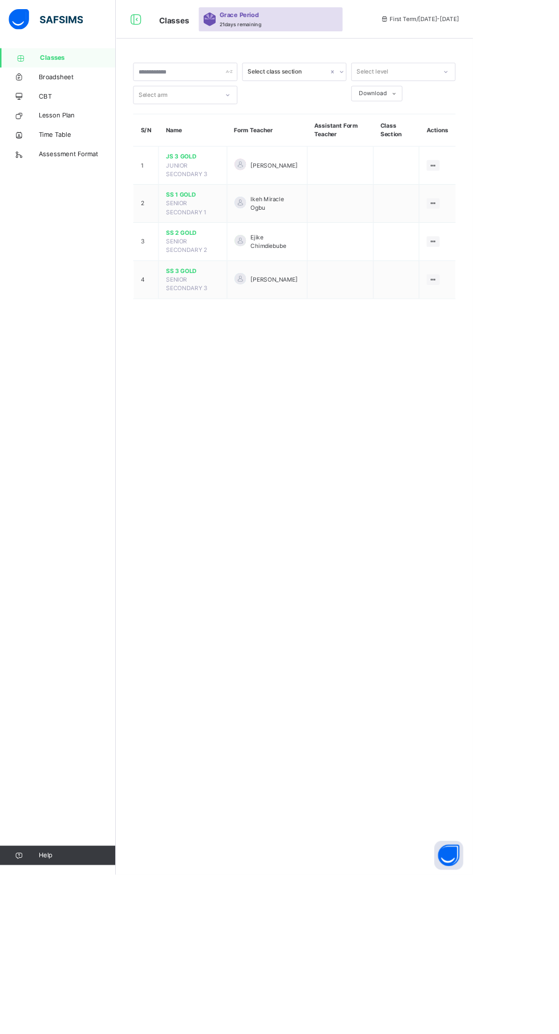
click at [514, 195] on icon at bounding box center [512, 195] width 10 height 9
click at [512, 240] on icon at bounding box center [512, 240] width 10 height 9
click at [517, 195] on div at bounding box center [511, 195] width 15 height 13
click at [515, 240] on icon at bounding box center [512, 240] width 10 height 9
click at [0, 0] on div "View Class" at bounding box center [0, 0] width 0 height 0
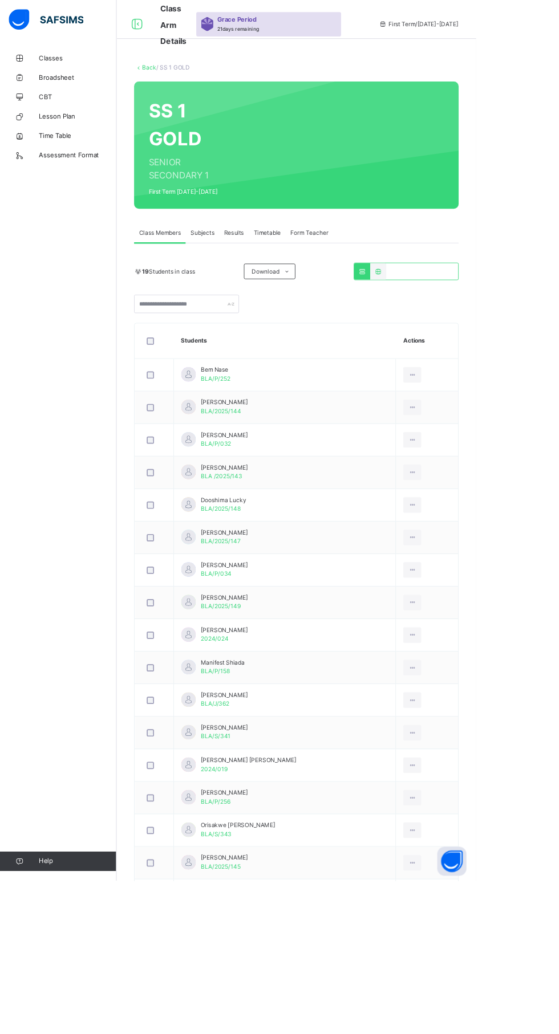
click at [244, 273] on span "Subjects" at bounding box center [238, 274] width 28 height 10
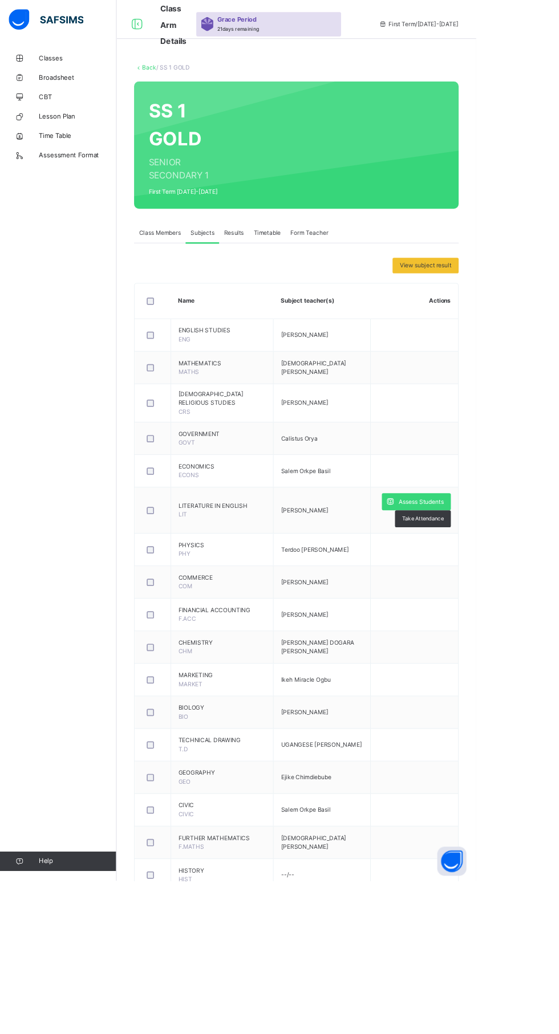
click at [513, 579] on div "Assess Students" at bounding box center [488, 589] width 81 height 20
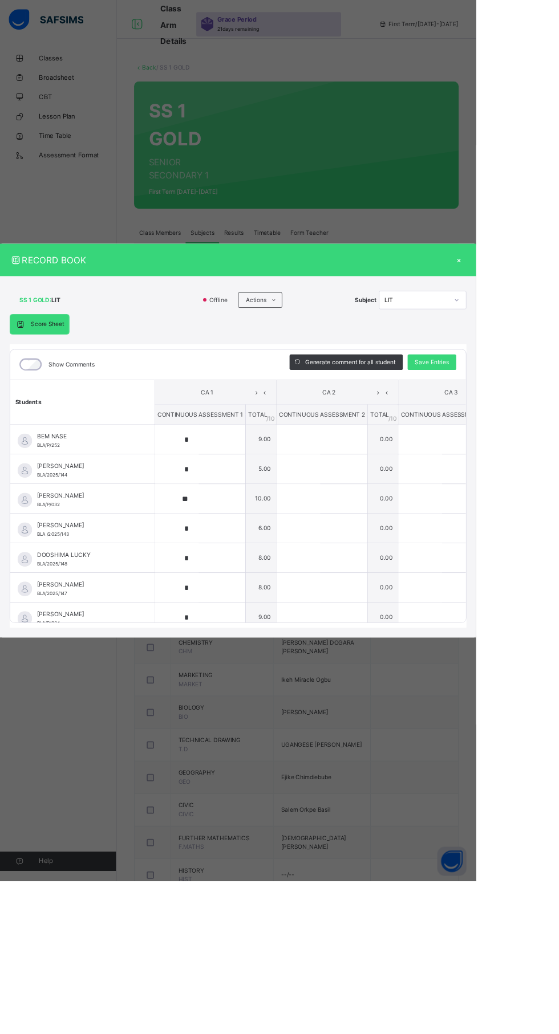
type input "*"
type input "**"
type input "*"
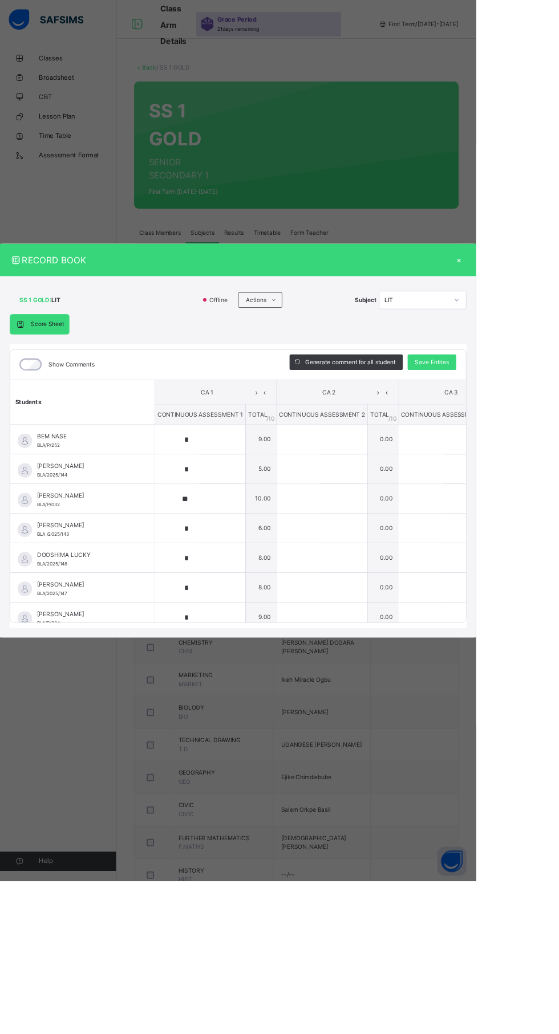
type input "*"
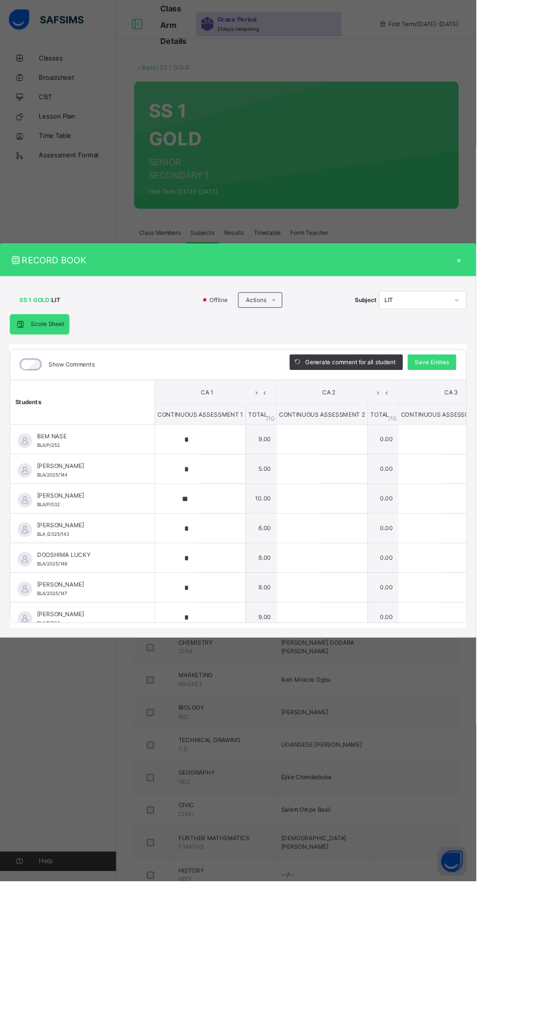
type input "*"
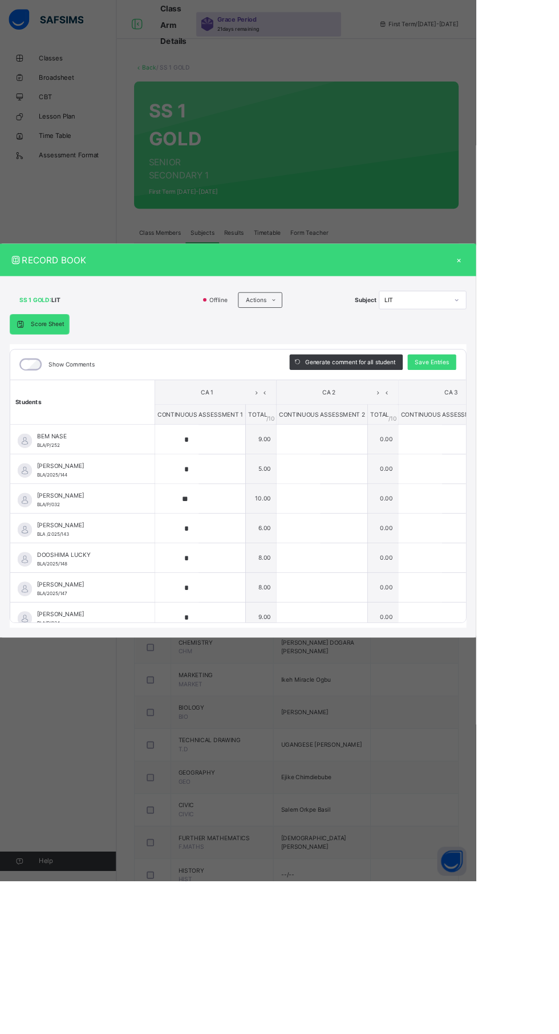
type input "*"
click at [233, 568] on input "*" at bounding box center [207, 551] width 51 height 34
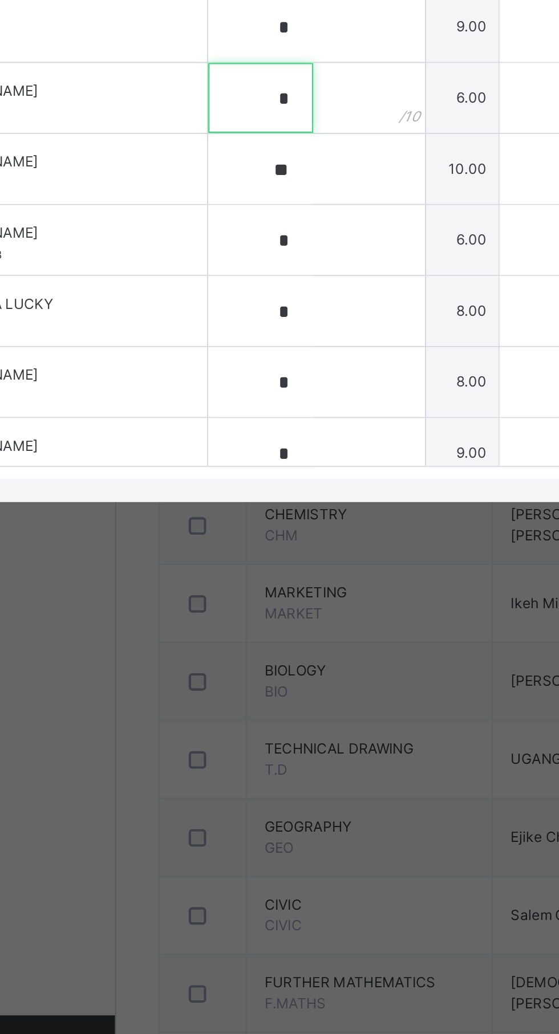
type input "*"
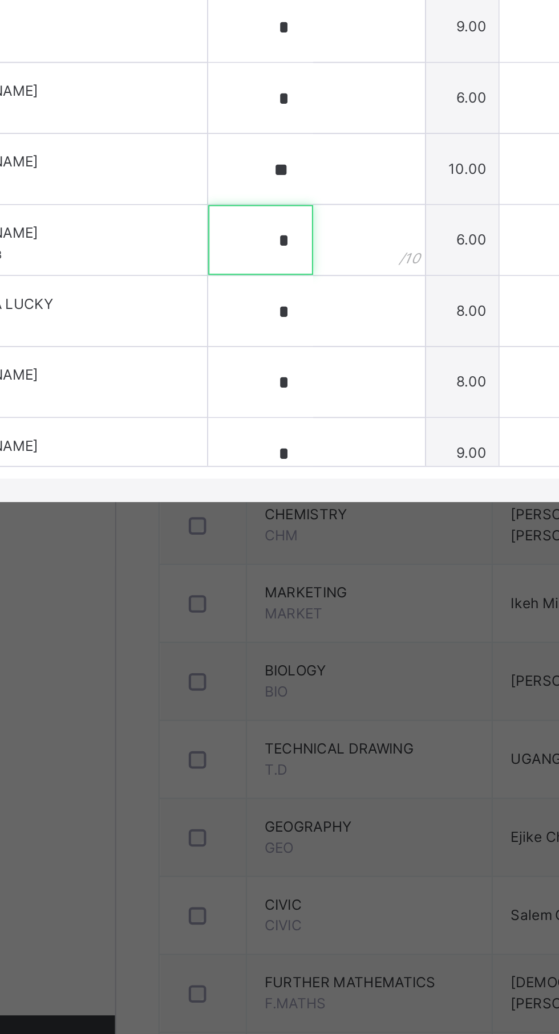
click at [233, 638] on input "*" at bounding box center [207, 620] width 51 height 34
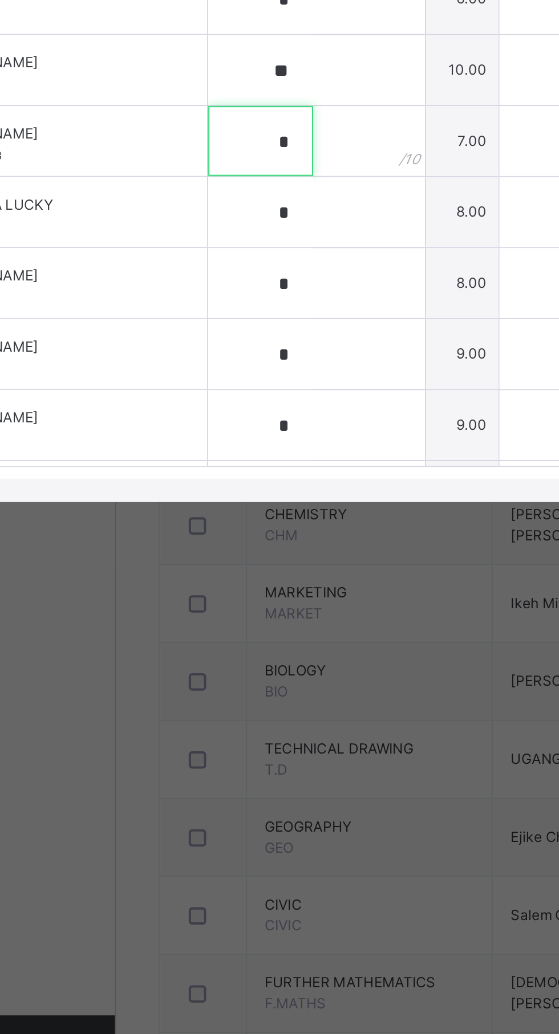
scroll to position [65, 0]
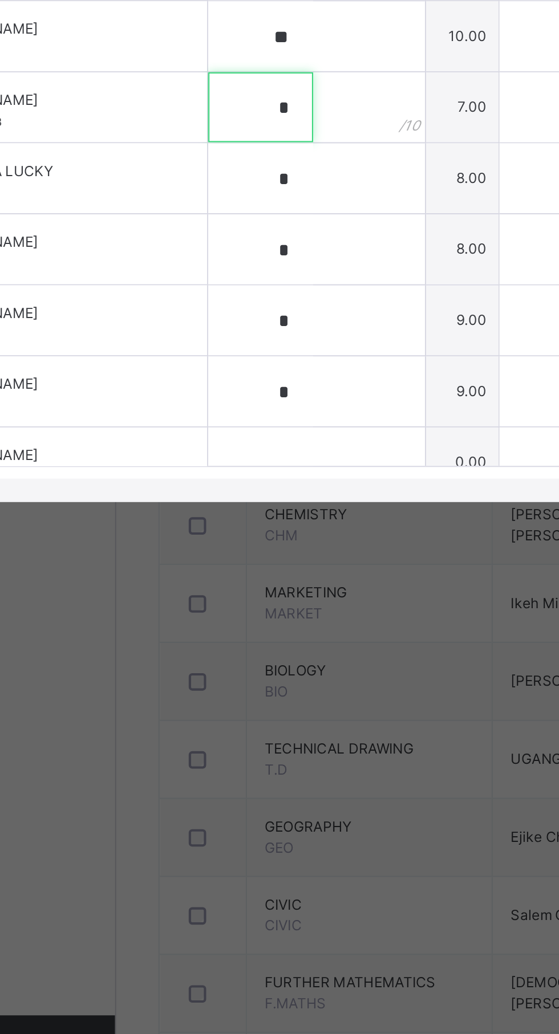
type input "*"
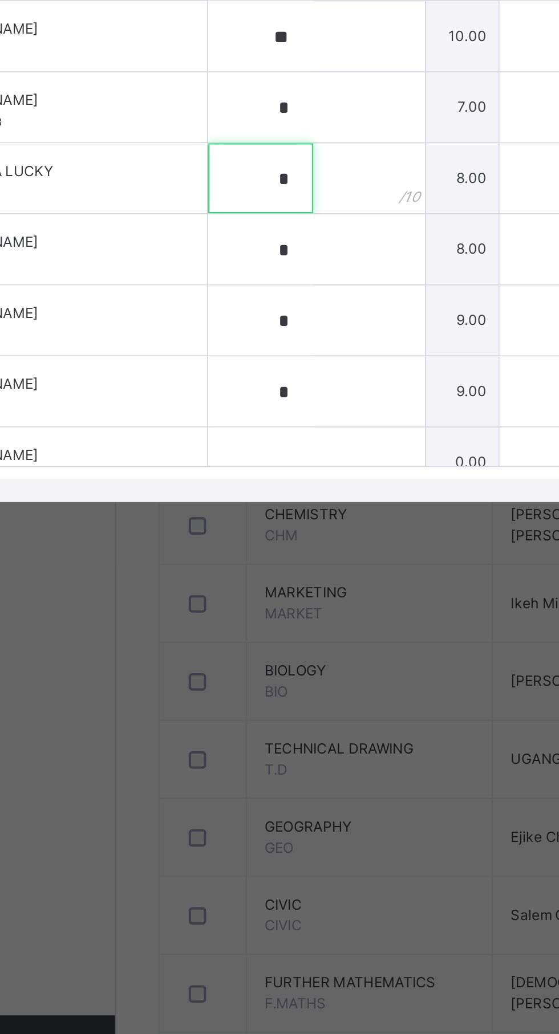
click at [233, 607] on input "*" at bounding box center [207, 590] width 51 height 34
type input "*"
click at [233, 642] on input "*" at bounding box center [207, 625] width 51 height 34
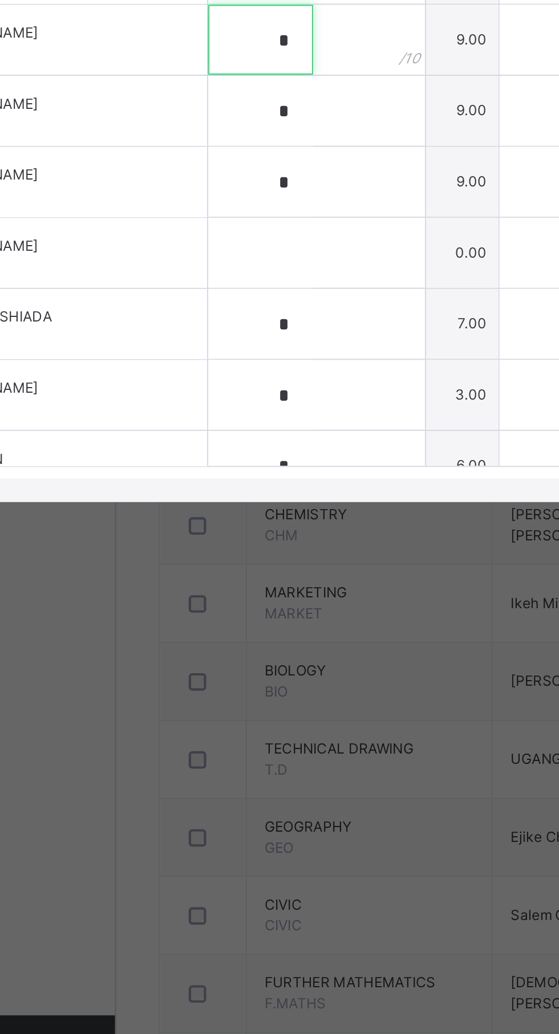
scroll to position [178, 0]
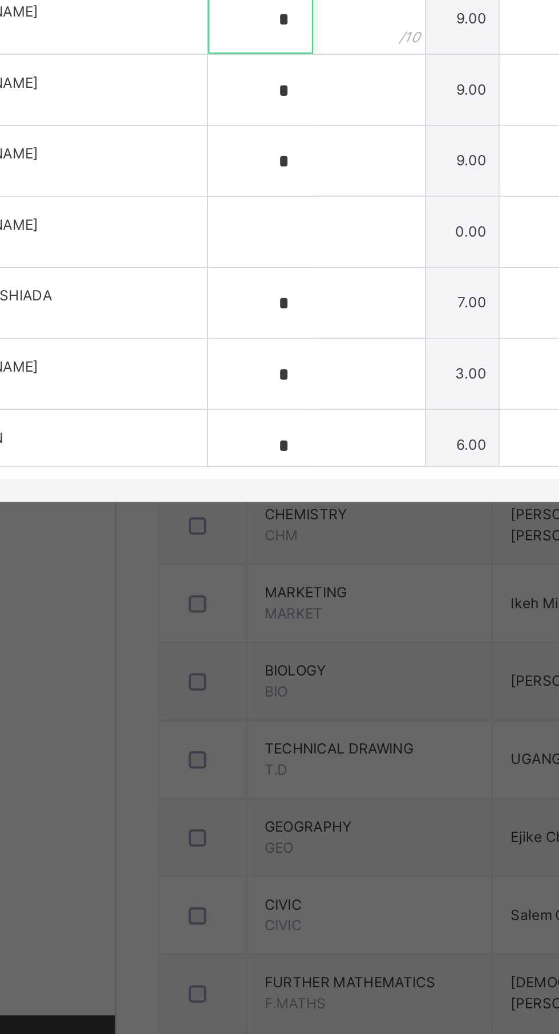
type input "*"
click at [285, 599] on div "*" at bounding box center [235, 582] width 106 height 34
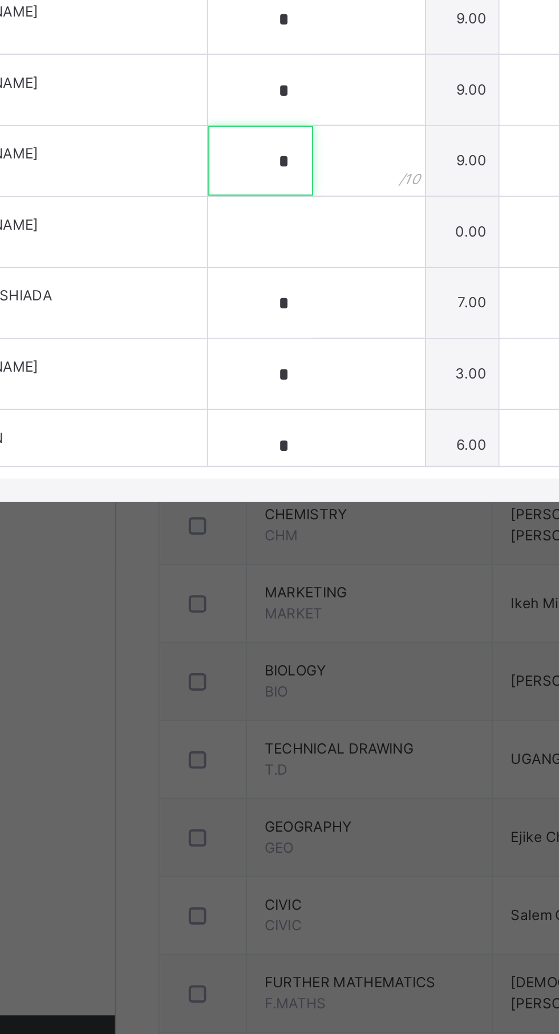
click at [233, 599] on input "*" at bounding box center [207, 582] width 51 height 34
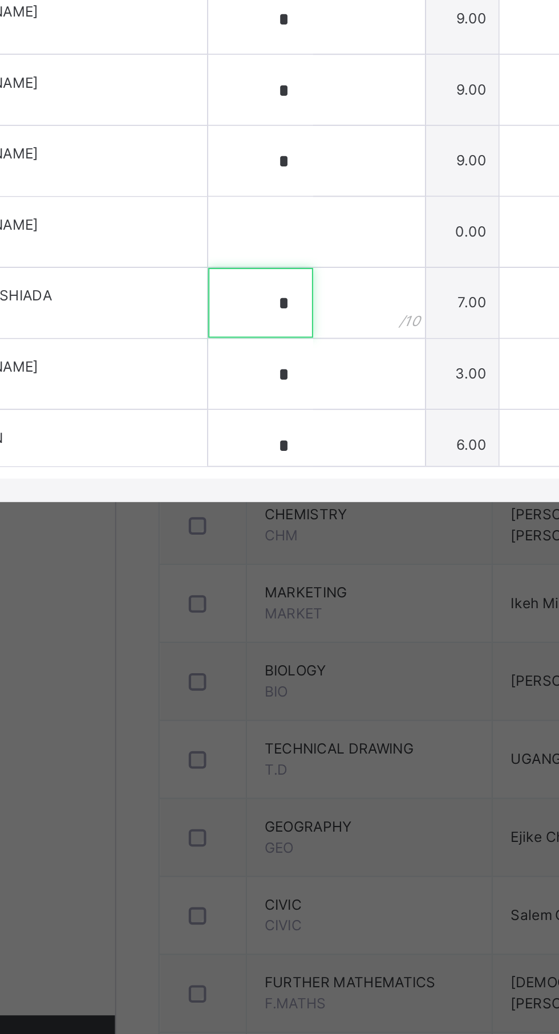
click at [233, 668] on input "*" at bounding box center [207, 651] width 51 height 34
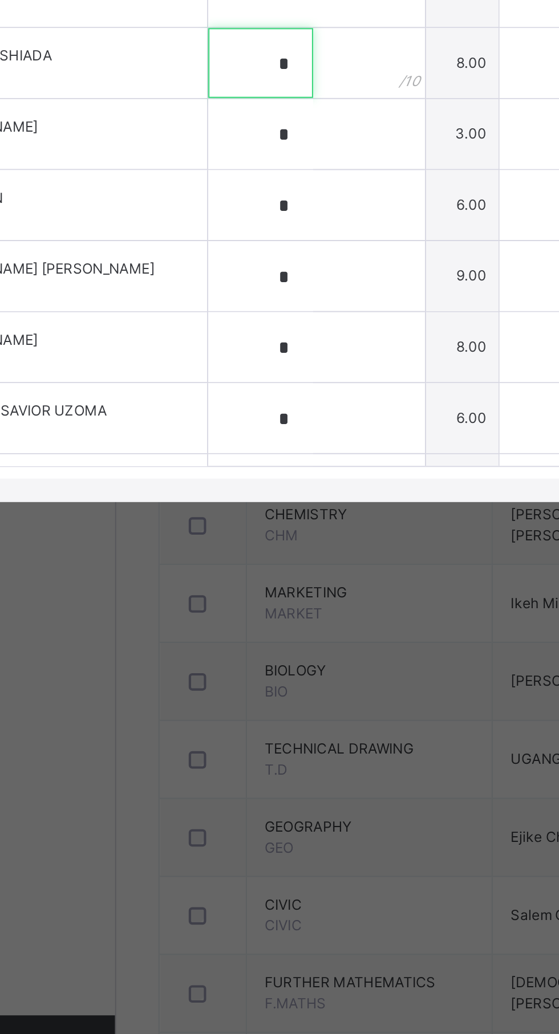
type input "*"
click at [233, 586] on input "*" at bounding box center [207, 568] width 51 height 34
type input "*"
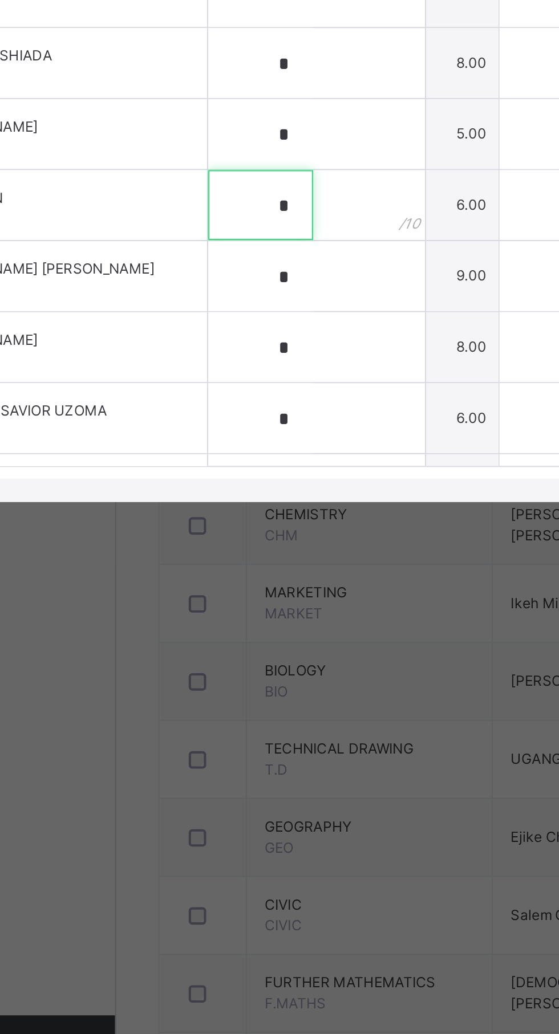
click at [233, 620] on input "*" at bounding box center [207, 603] width 51 height 34
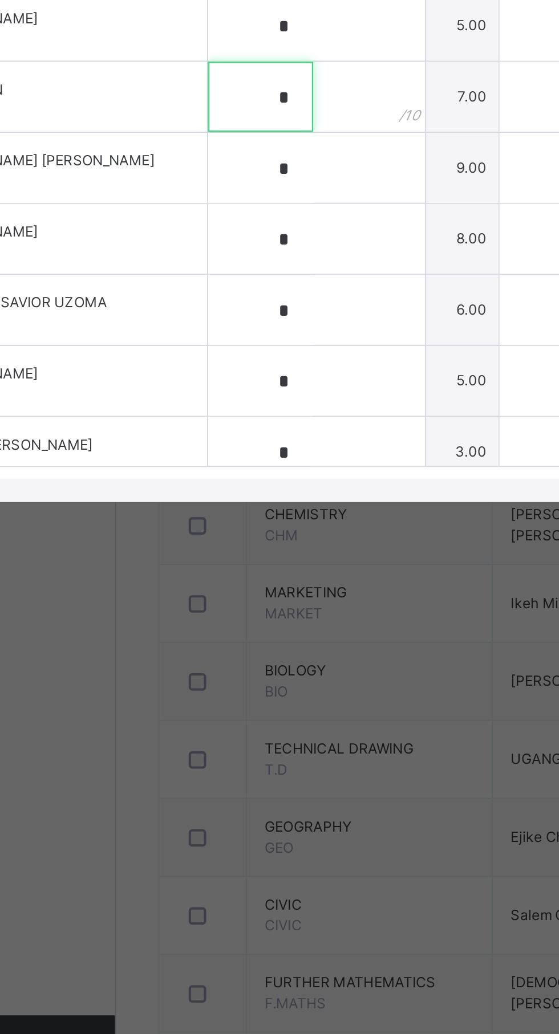
scroll to position [351, 0]
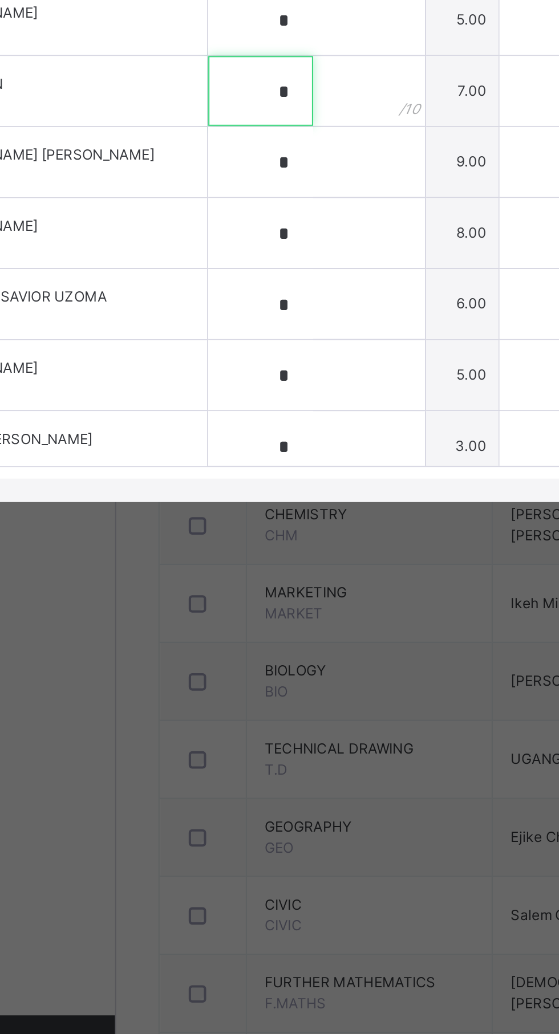
type input "*"
click at [233, 599] on input "*" at bounding box center [207, 582] width 51 height 34
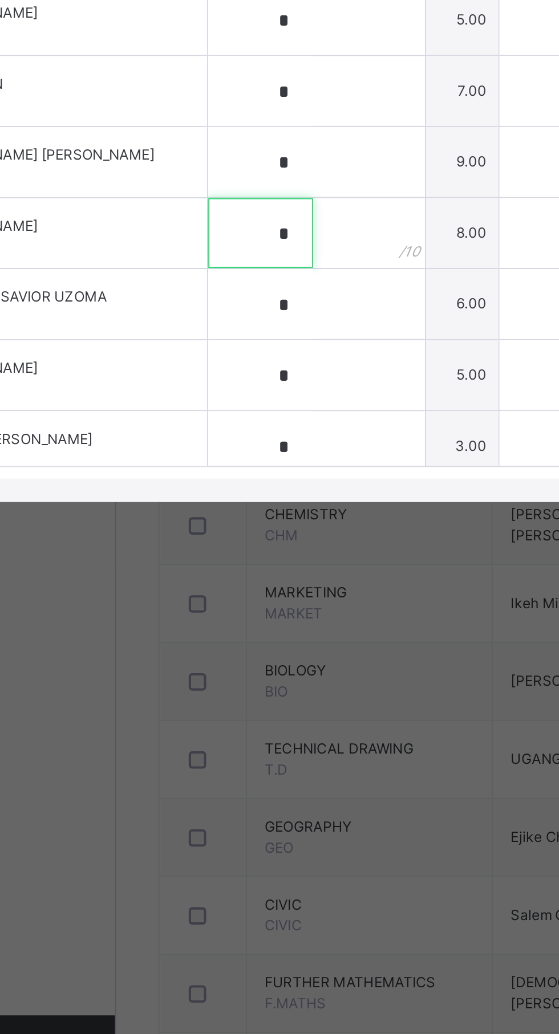
click at [233, 634] on input "*" at bounding box center [207, 617] width 51 height 34
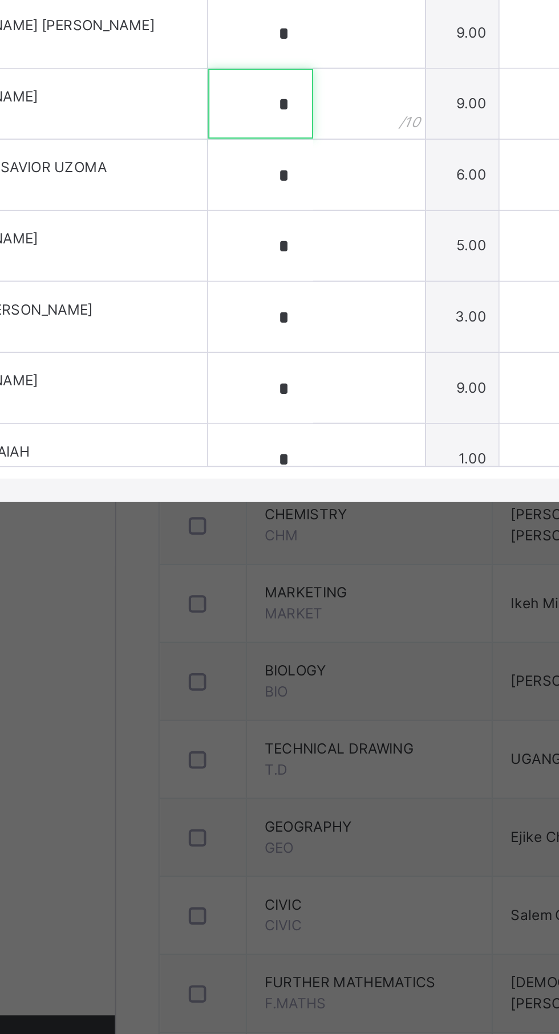
scroll to position [415, 0]
type input "*"
click at [233, 605] on input "*" at bounding box center [207, 588] width 51 height 34
type input "*"
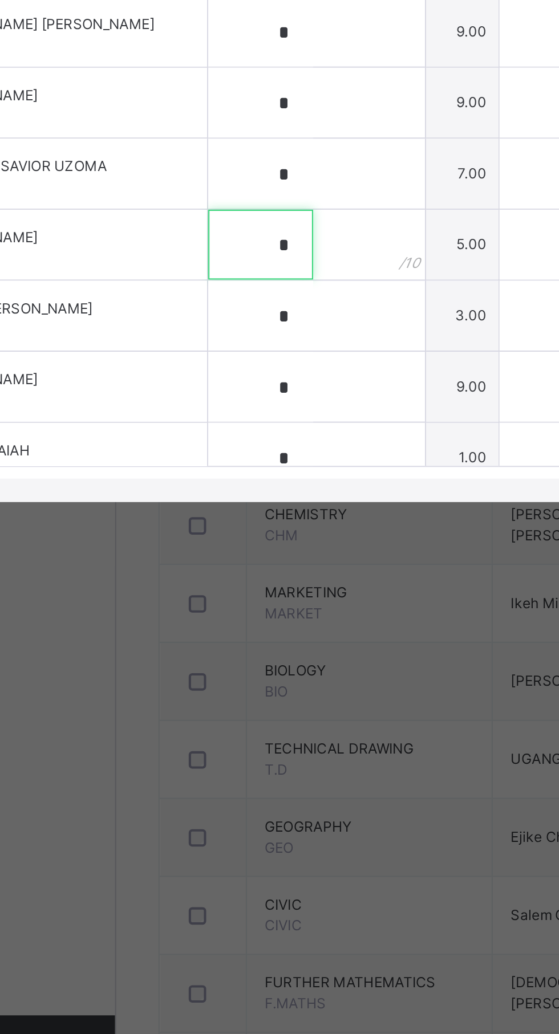
click at [233, 640] on input "*" at bounding box center [207, 623] width 51 height 34
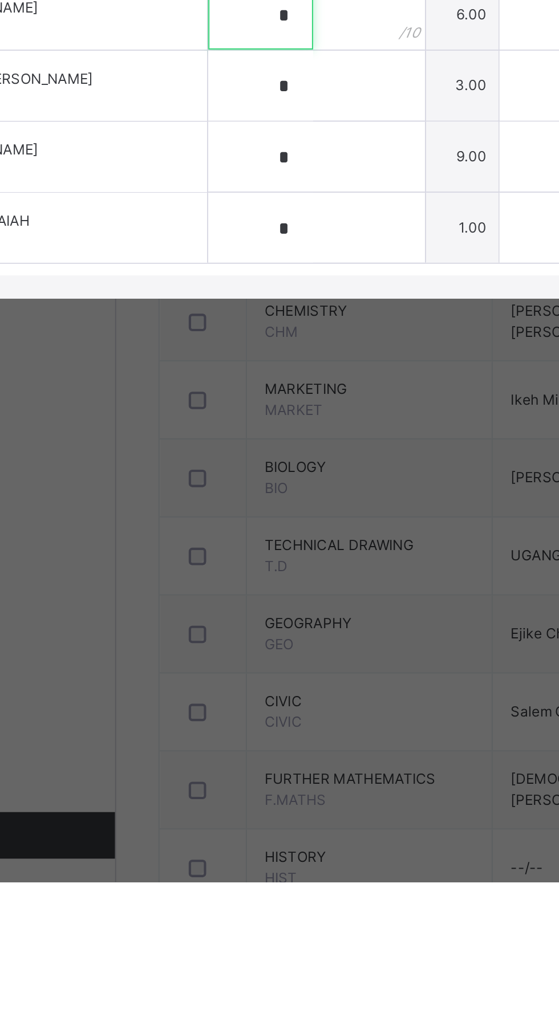
type input "*"
click at [233, 662] on input "*" at bounding box center [207, 644] width 51 height 34
type input "*"
click at [278, 696] on div "*" at bounding box center [235, 679] width 106 height 34
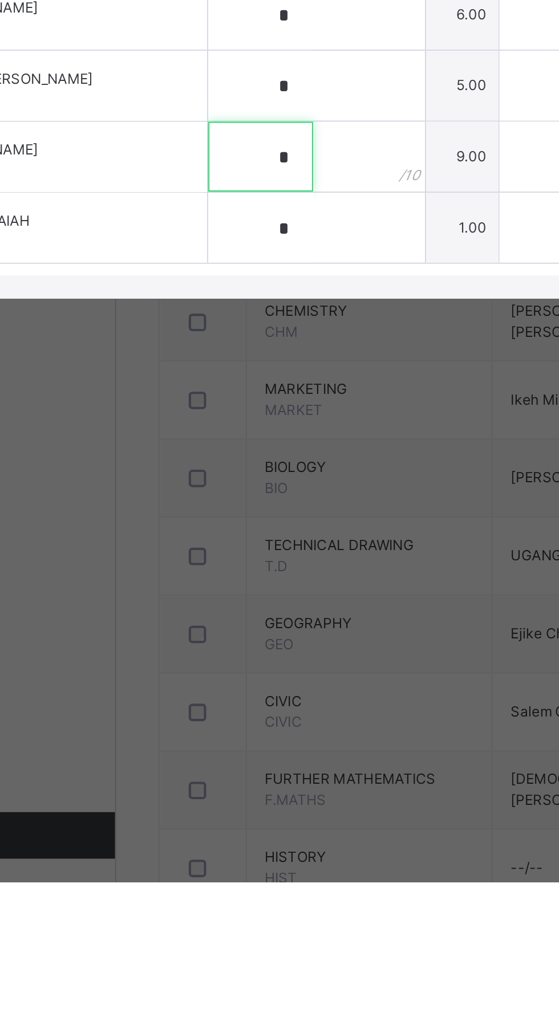
click at [233, 696] on input "*" at bounding box center [207, 679] width 51 height 34
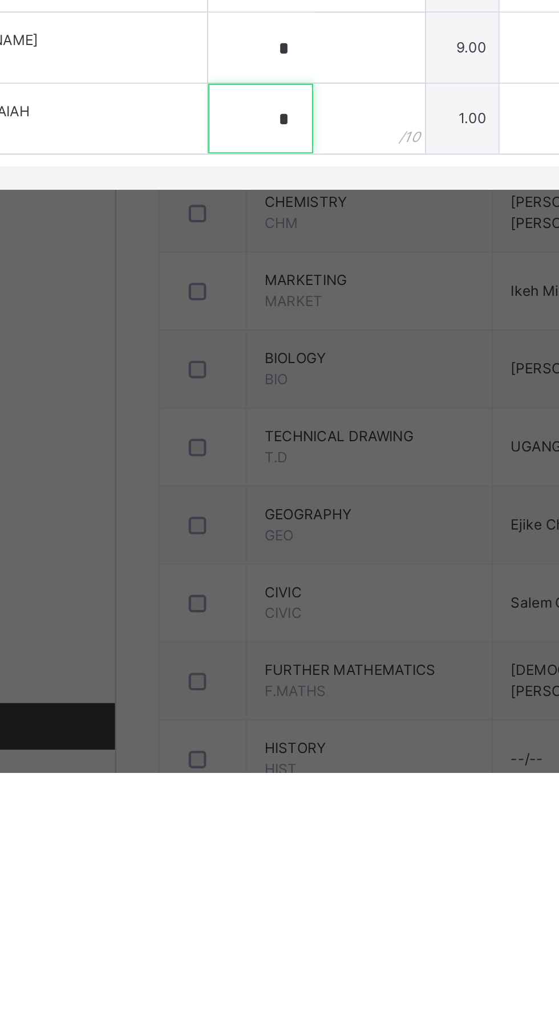
click at [233, 731] on input "*" at bounding box center [207, 714] width 51 height 34
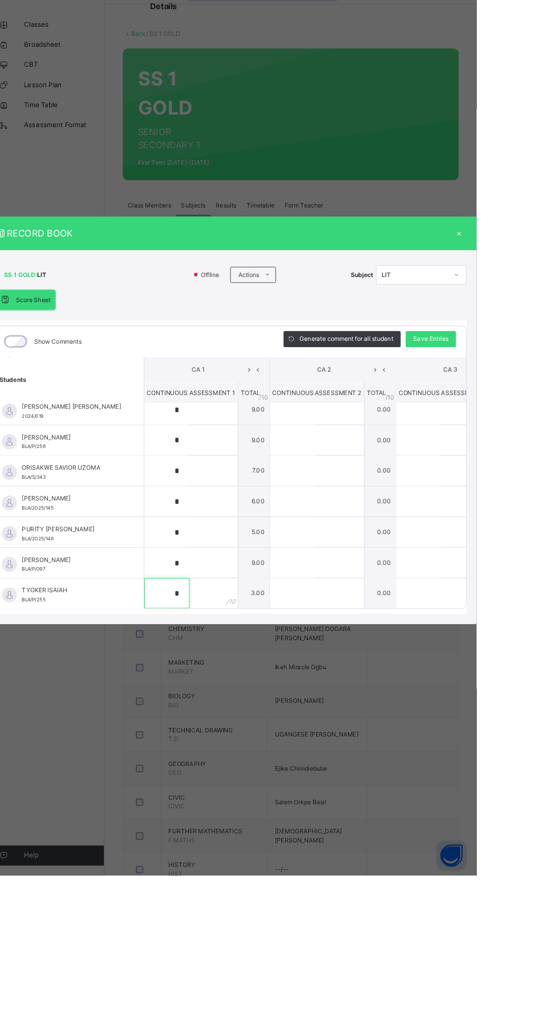
scroll to position [72, 0]
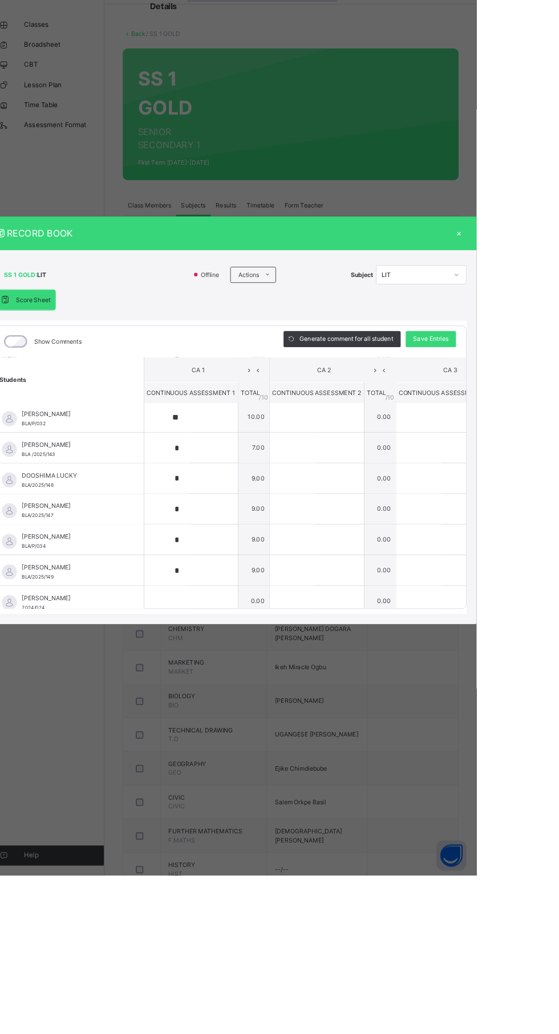
type input "*"
click at [535, 435] on div "Save Entries" at bounding box center [506, 425] width 57 height 18
type input "*"
type input "**"
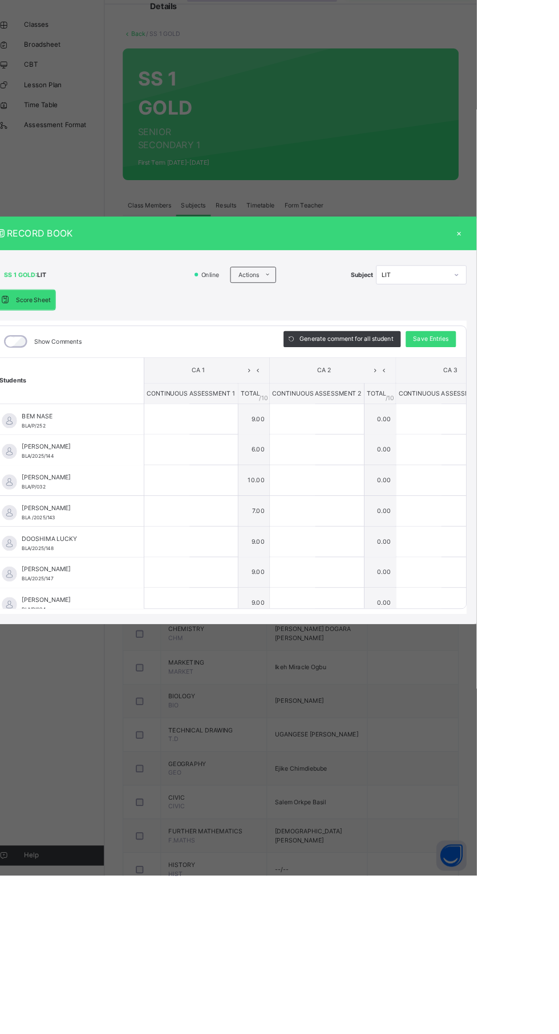
type input "*"
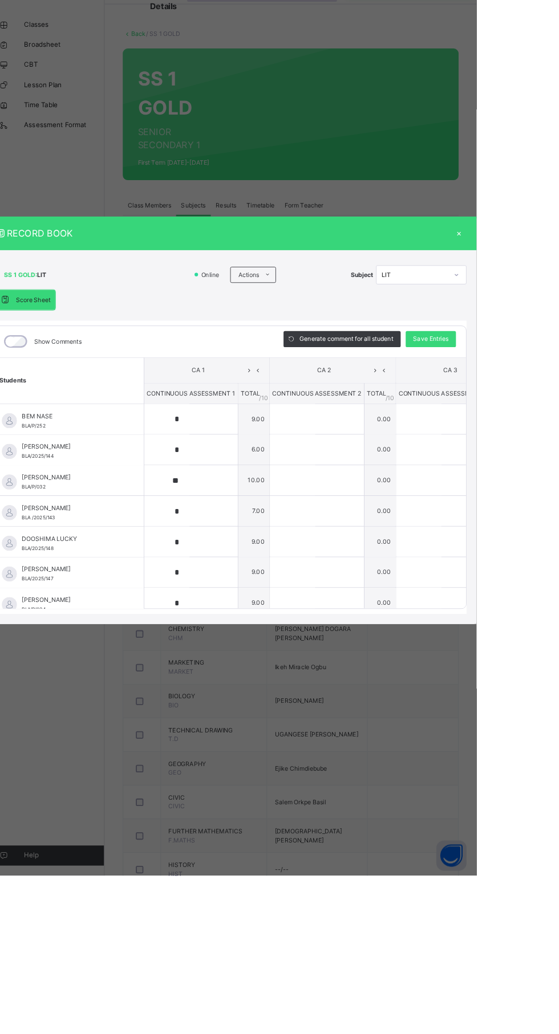
type input "*"
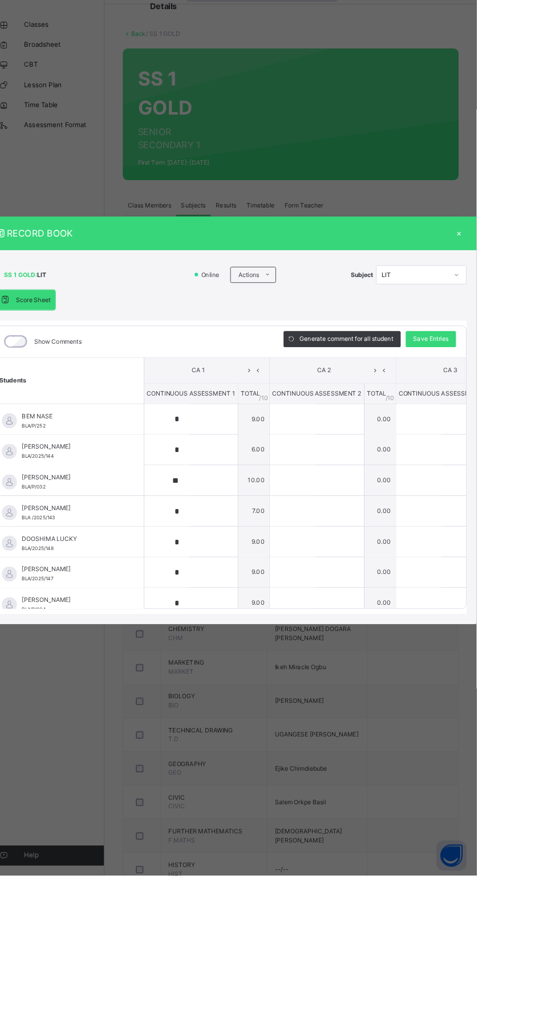
type input "*"
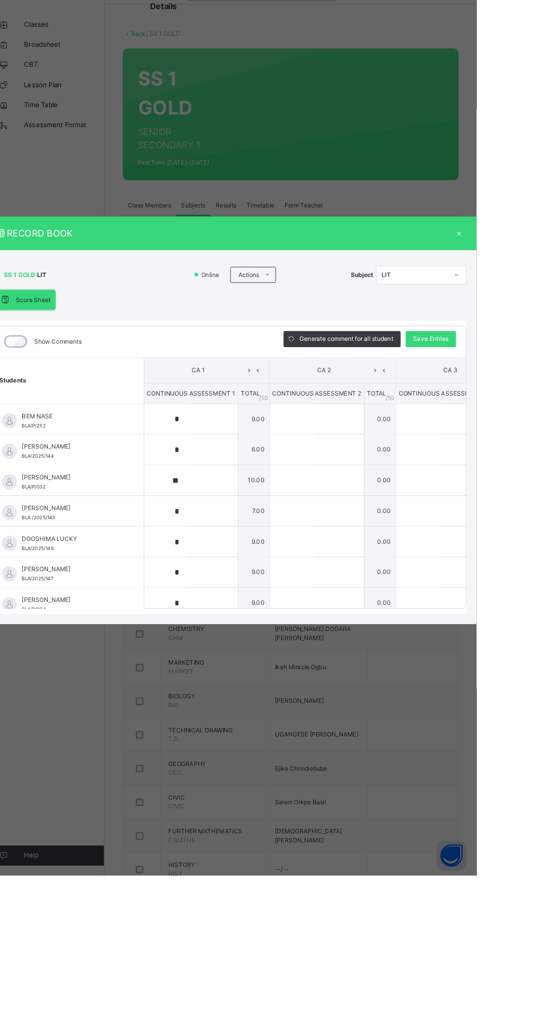
click at [527, 431] on span "Save Entries" at bounding box center [507, 425] width 40 height 10
type input "*"
type input "**"
type input "*"
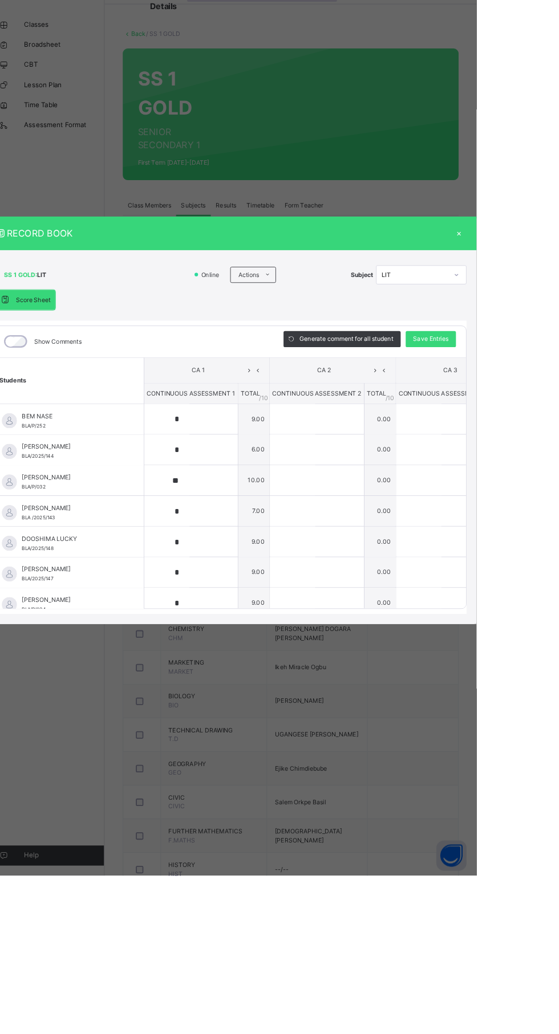
type input "*"
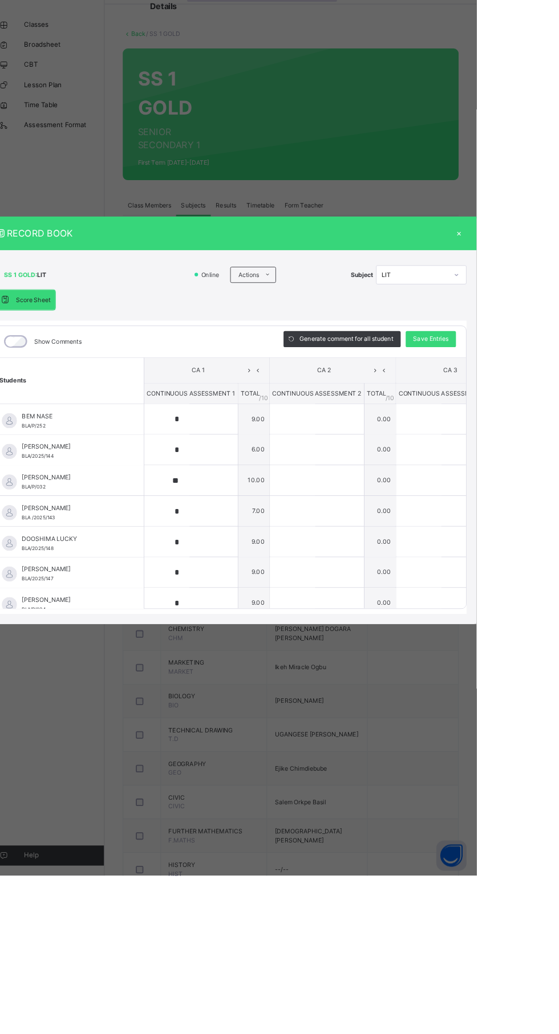
type input "*"
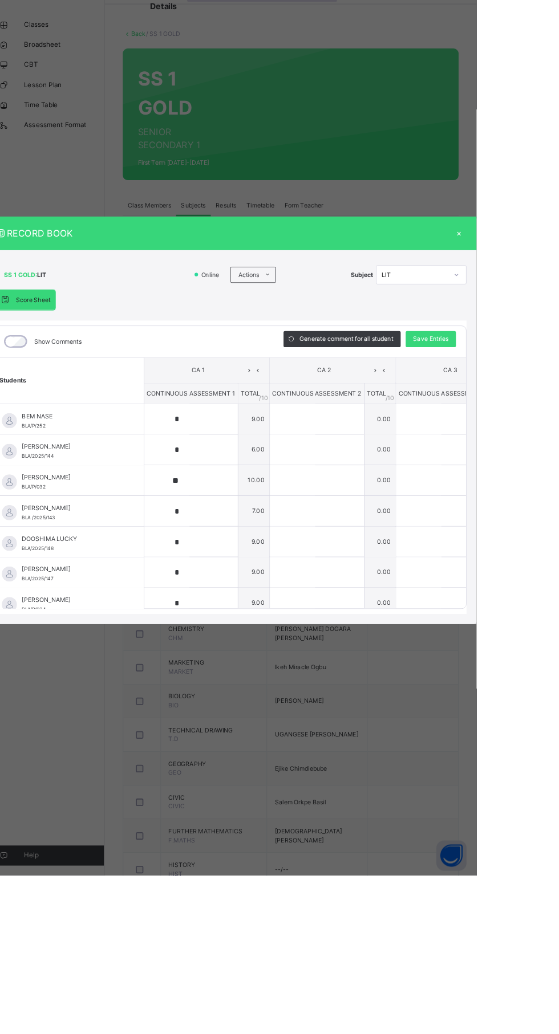
type input "*"
click at [547, 313] on div "×" at bounding box center [538, 305] width 17 height 15
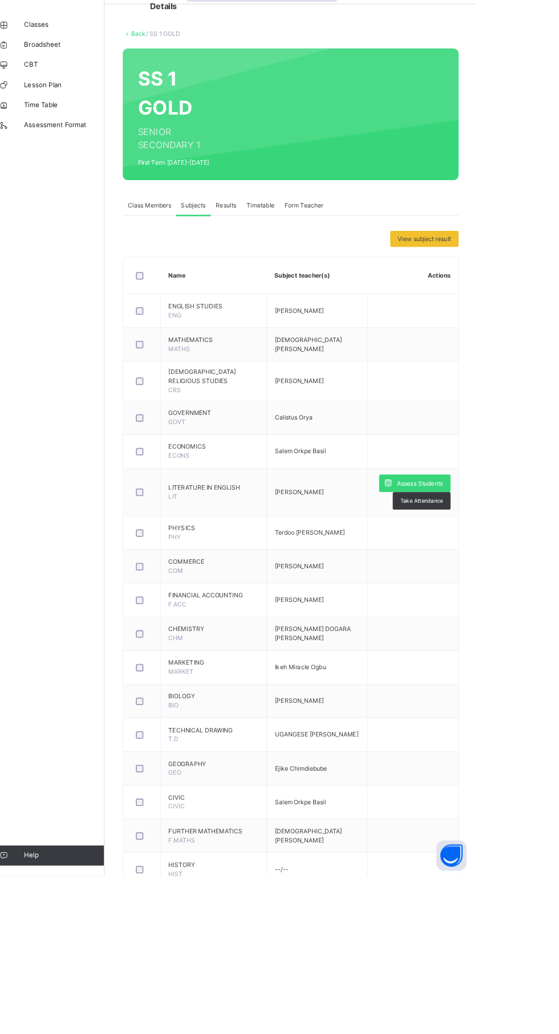
click at [502, 579] on div "Assess Students" at bounding box center [488, 589] width 81 height 20
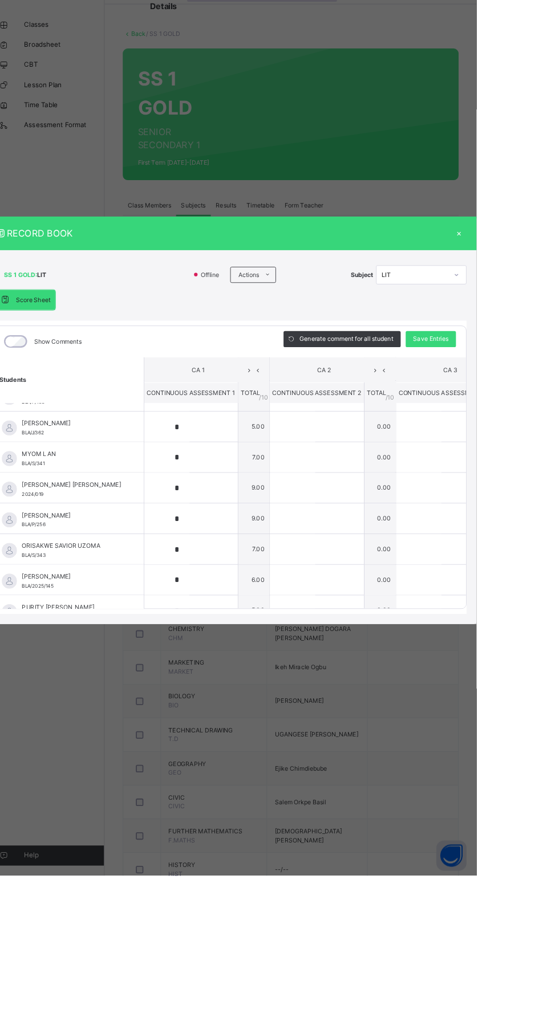
scroll to position [428, 0]
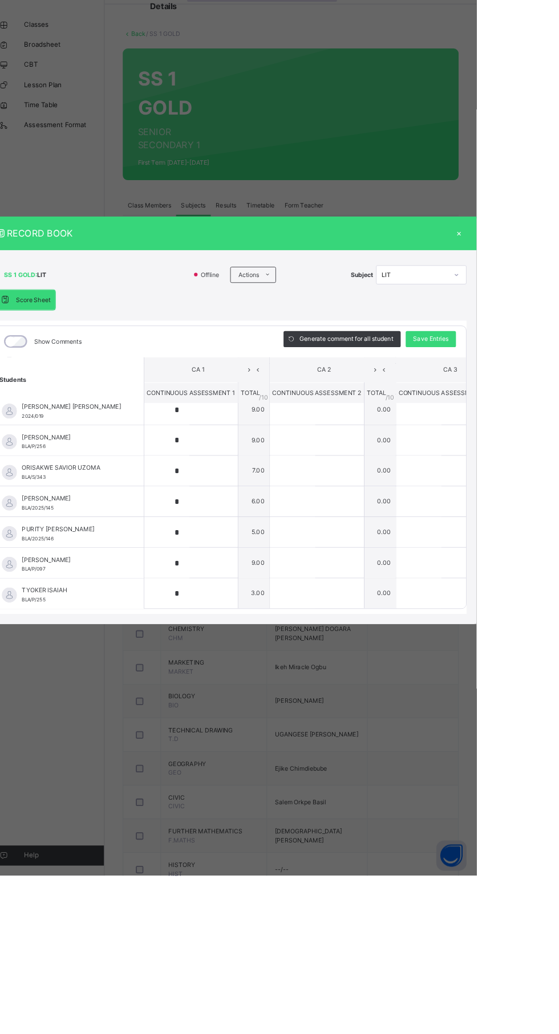
click at [547, 313] on div "×" at bounding box center [538, 305] width 17 height 15
